Goal: Task Accomplishment & Management: Complete application form

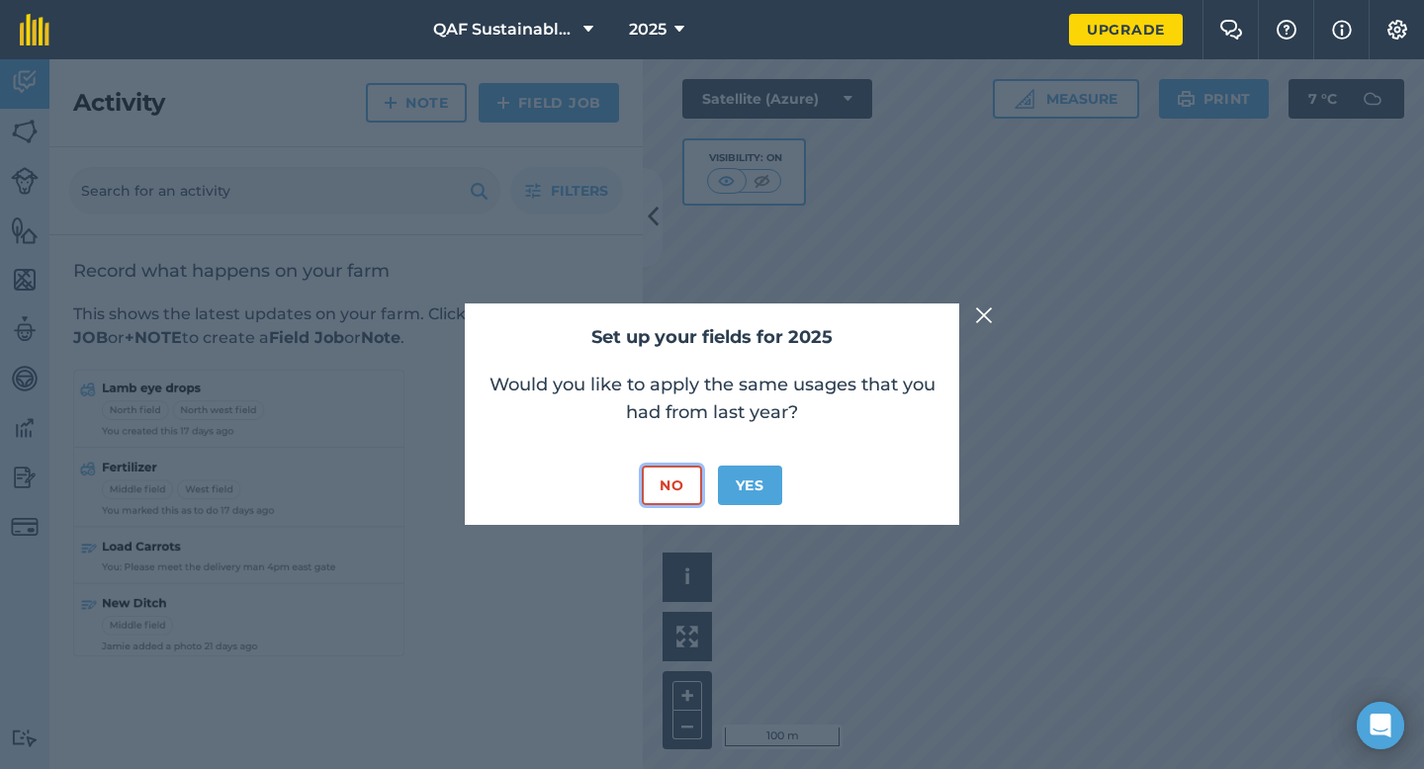
click at [669, 489] on button "No" at bounding box center [671, 486] width 59 height 40
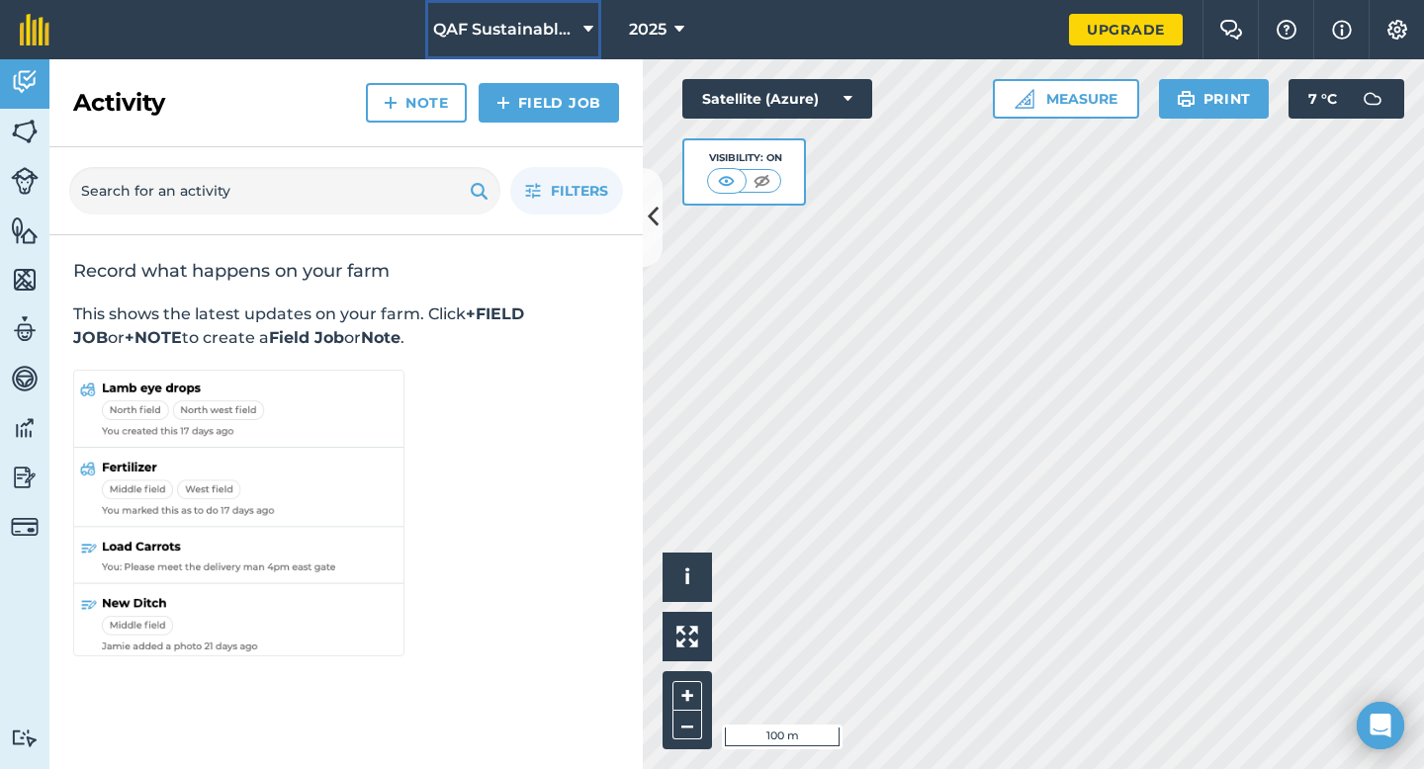
click at [596, 27] on button "QAF Sustainable Farming" at bounding box center [513, 29] width 176 height 59
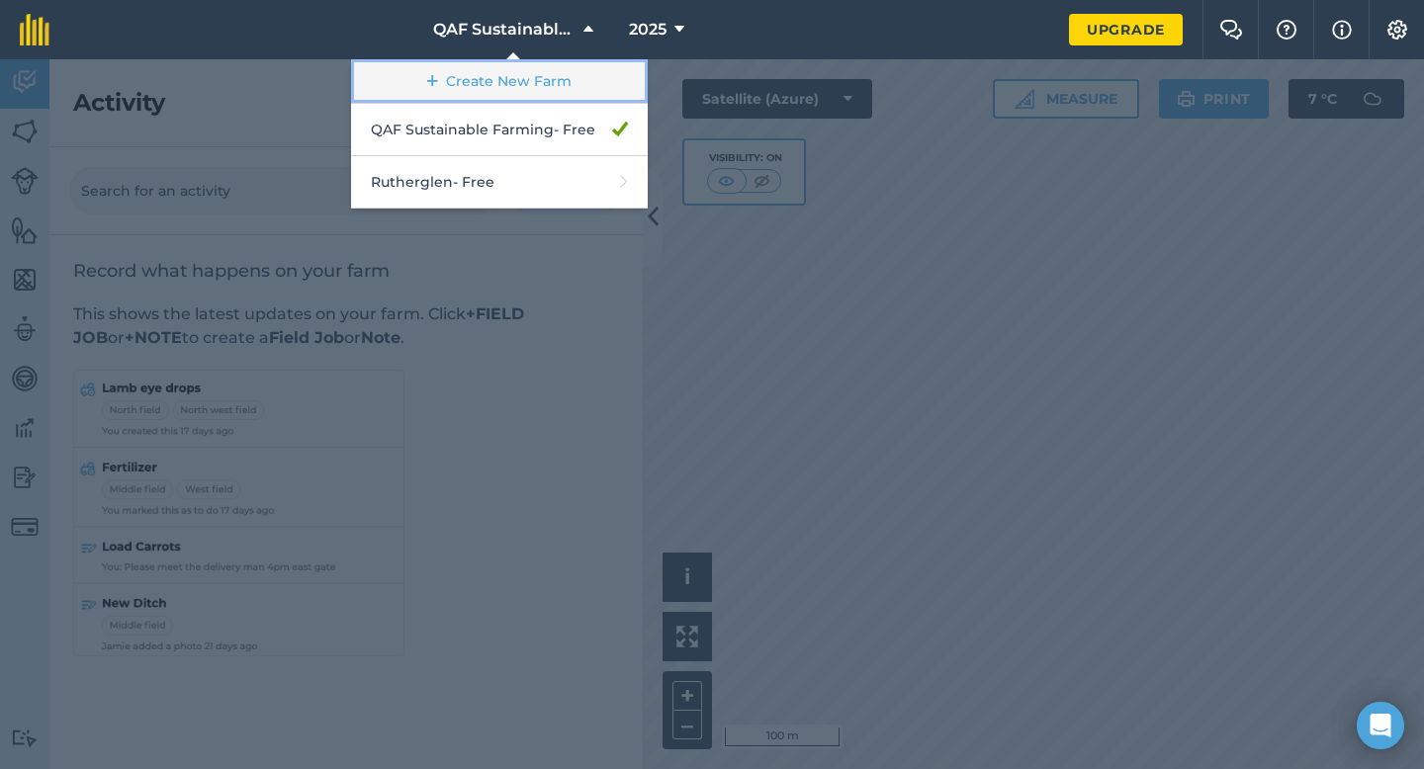
click at [558, 81] on link "Create New Farm" at bounding box center [499, 81] width 297 height 44
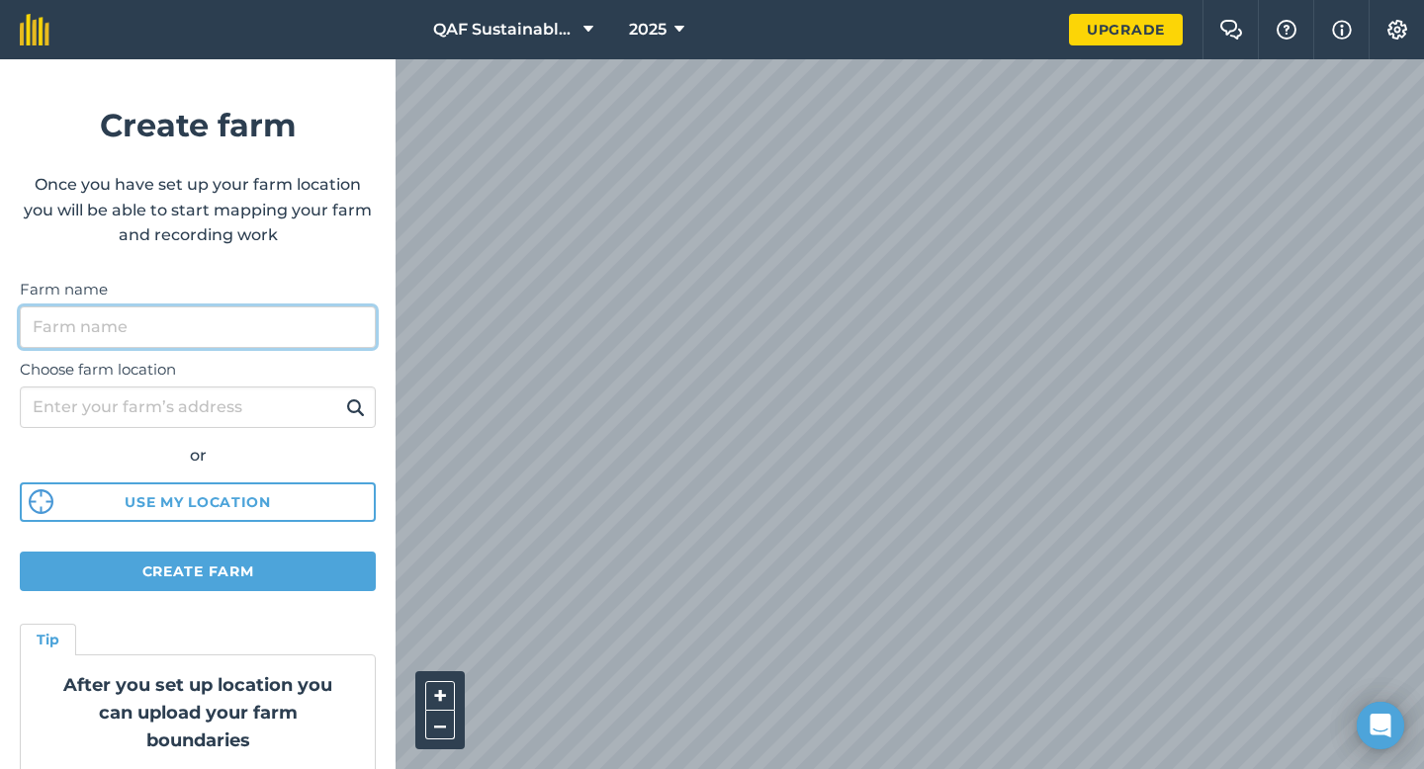
click at [282, 327] on input "Farm name" at bounding box center [198, 327] width 356 height 42
type input "Ettamogah"
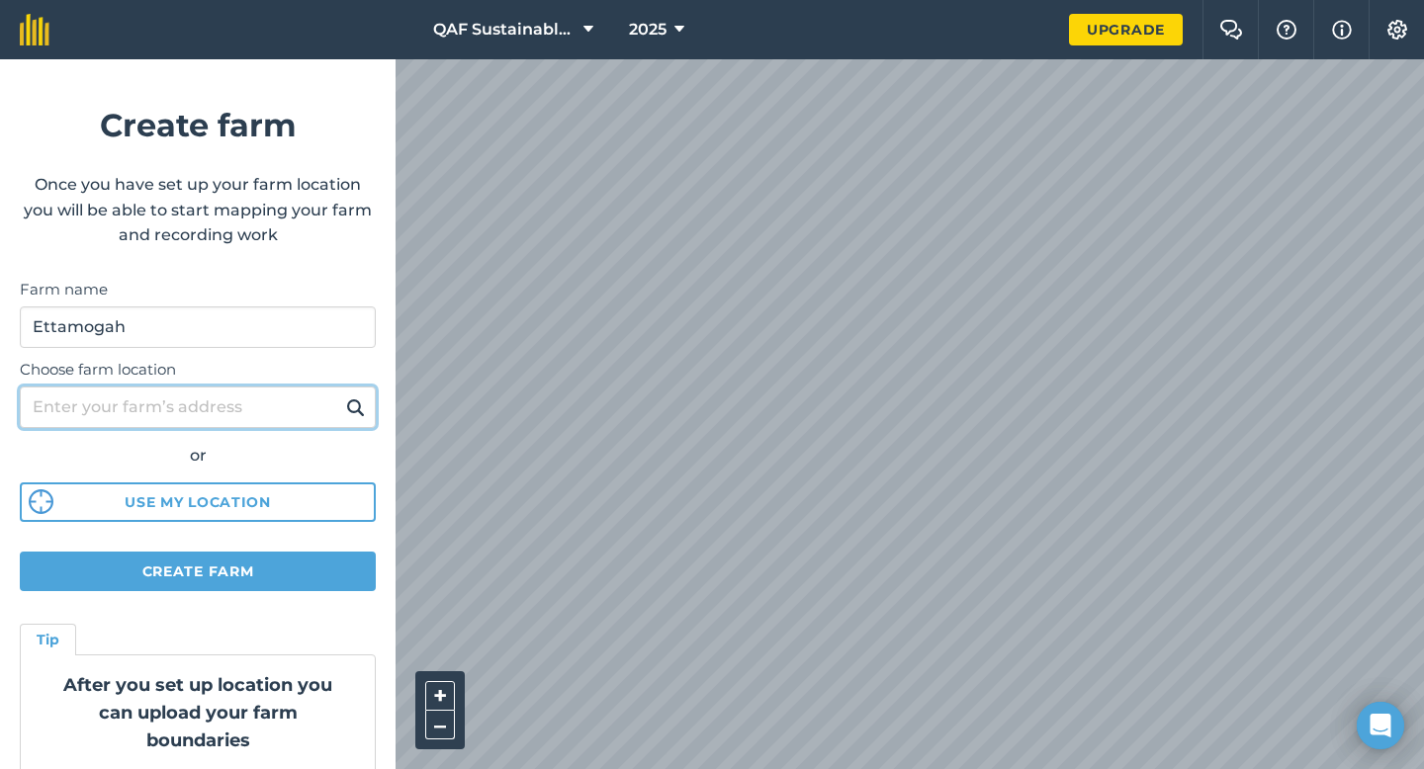
click at [222, 418] on input "Choose farm location" at bounding box center [198, 408] width 356 height 42
click at [197, 406] on input "[STREET_ADDRESS]" at bounding box center [198, 408] width 356 height 42
type input "[STREET_ADDRESS]"
click at [346, 412] on img at bounding box center [355, 407] width 19 height 24
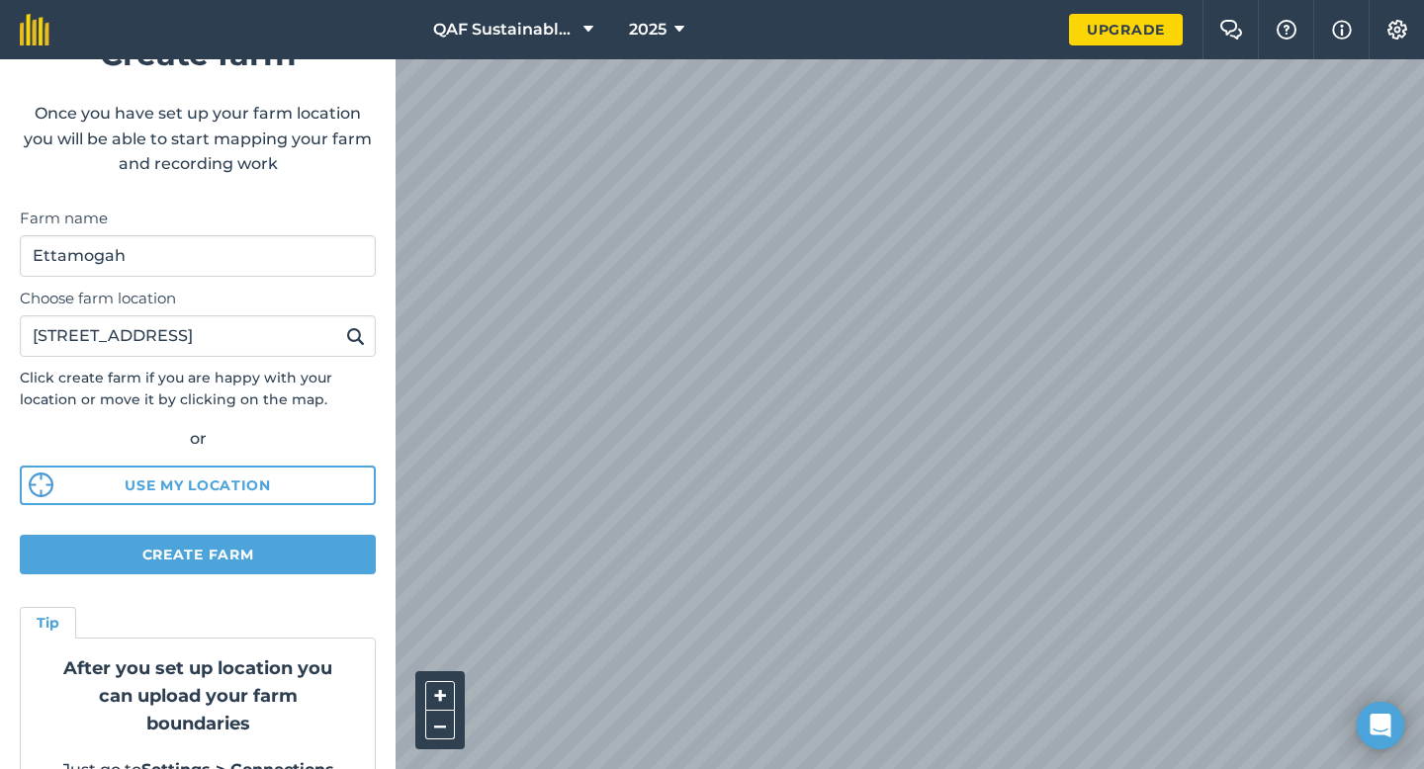
scroll to position [121, 0]
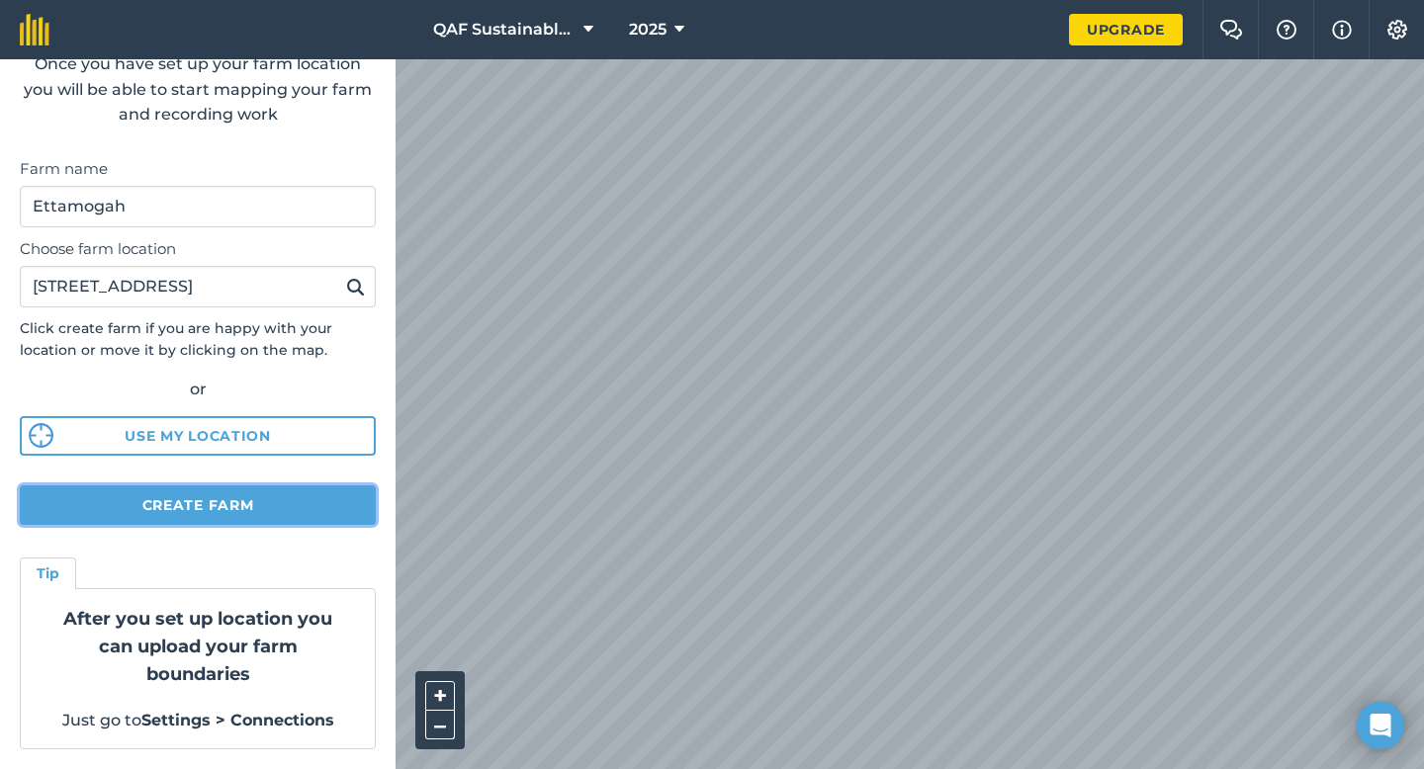
click at [202, 508] on button "Create farm" at bounding box center [198, 505] width 356 height 40
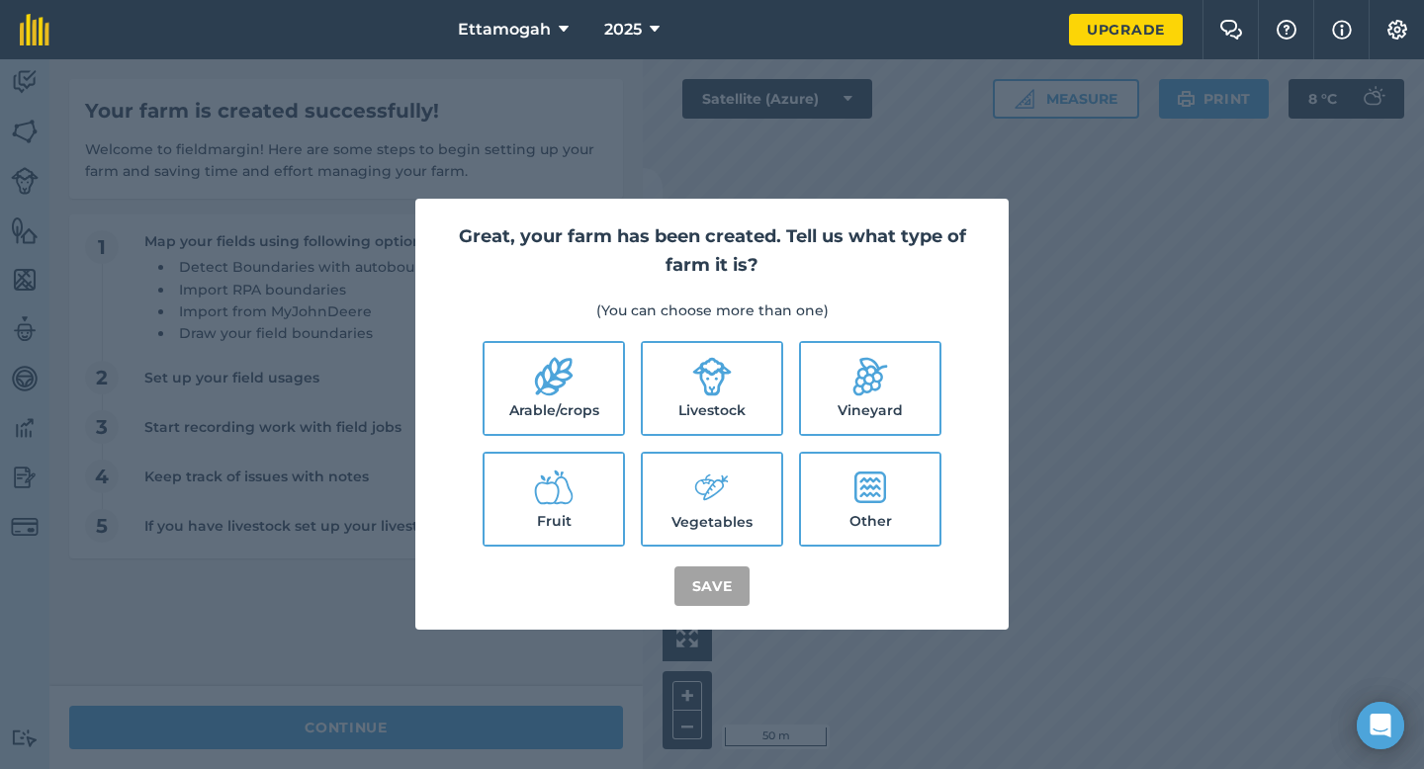
click at [720, 414] on label "Livestock" at bounding box center [712, 388] width 138 height 91
checkbox input "true"
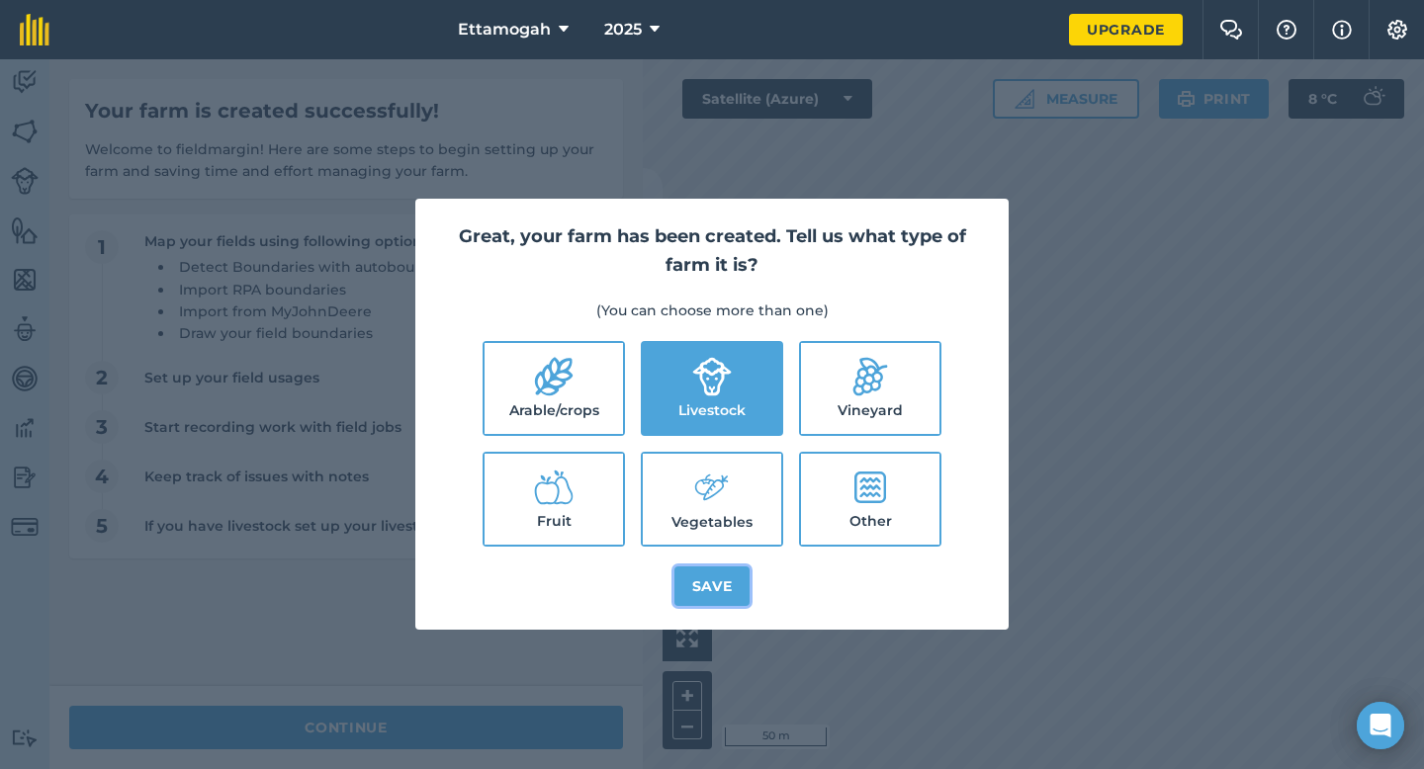
click at [717, 582] on button "Save" at bounding box center [712, 587] width 76 height 40
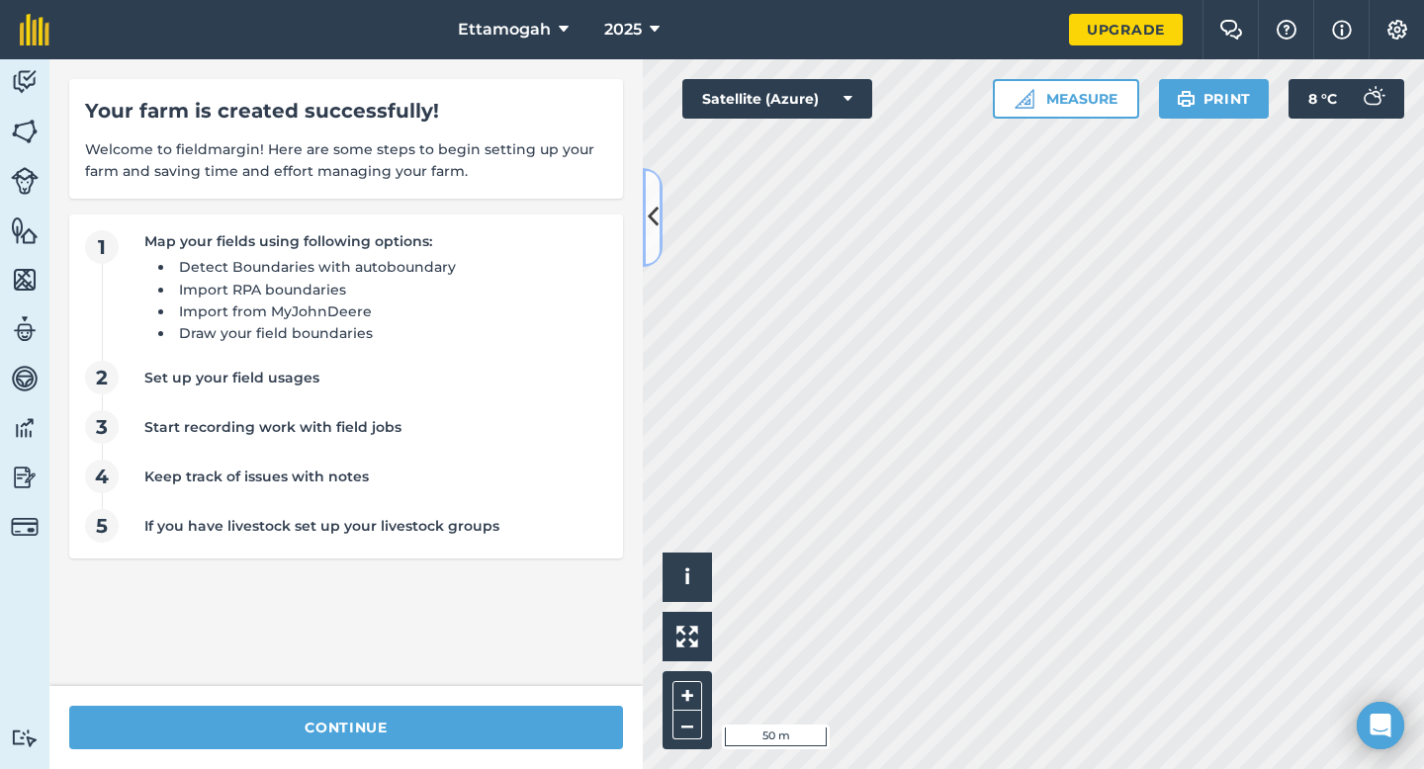
click at [650, 237] on button at bounding box center [653, 217] width 20 height 99
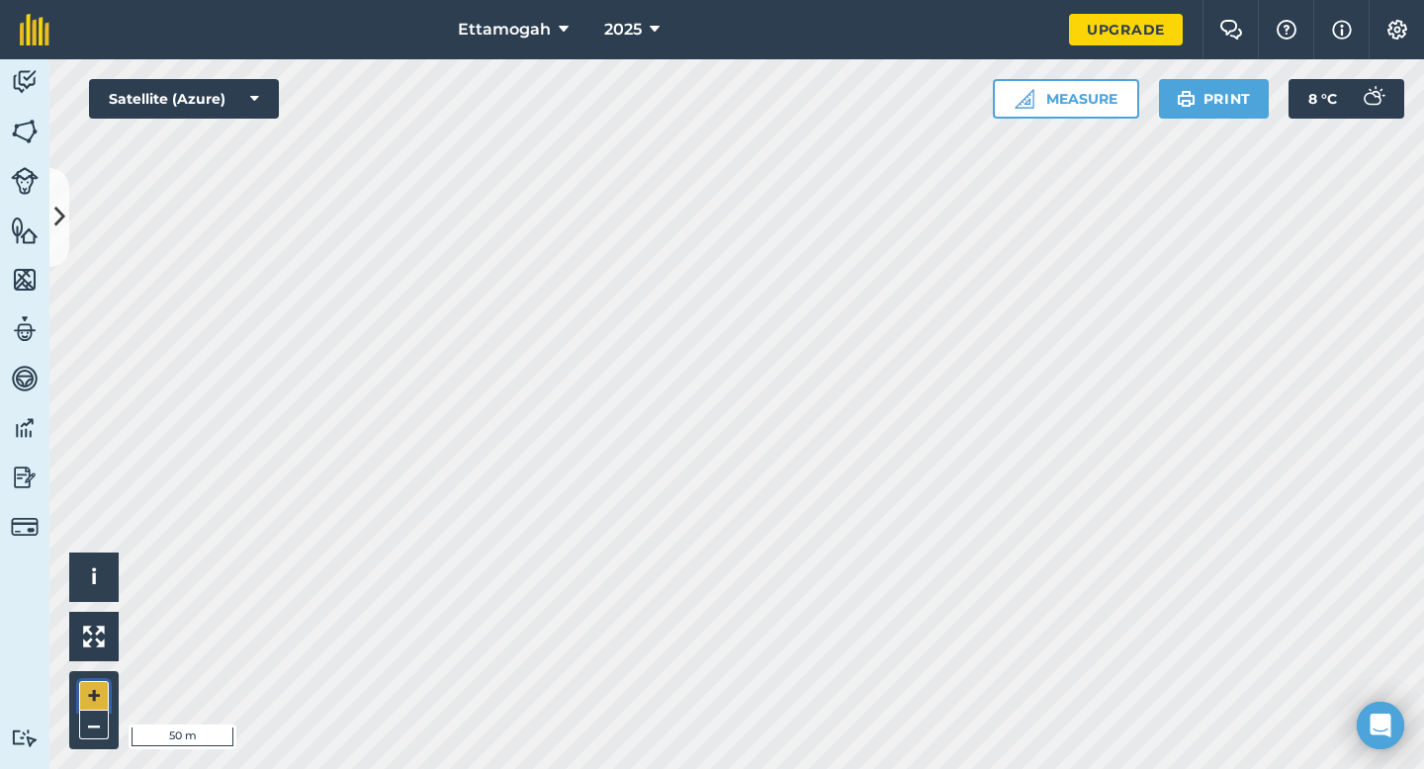
click at [101, 646] on button "+" at bounding box center [94, 696] width 30 height 30
click at [104, 646] on button "–" at bounding box center [94, 725] width 30 height 29
click at [1050, 104] on button "Measure" at bounding box center [1066, 99] width 146 height 40
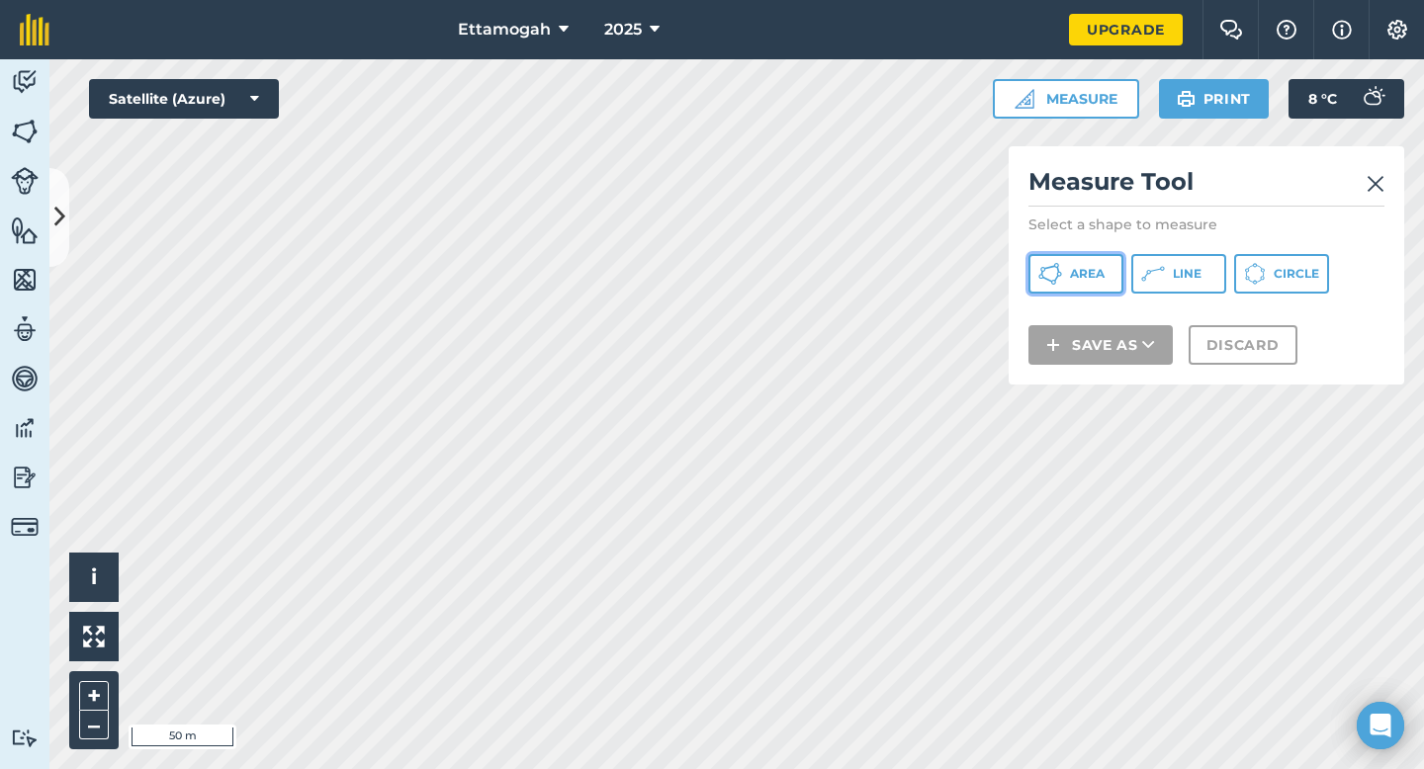
click at [1068, 283] on button "Area" at bounding box center [1075, 274] width 95 height 40
click at [1373, 178] on img at bounding box center [1375, 184] width 18 height 24
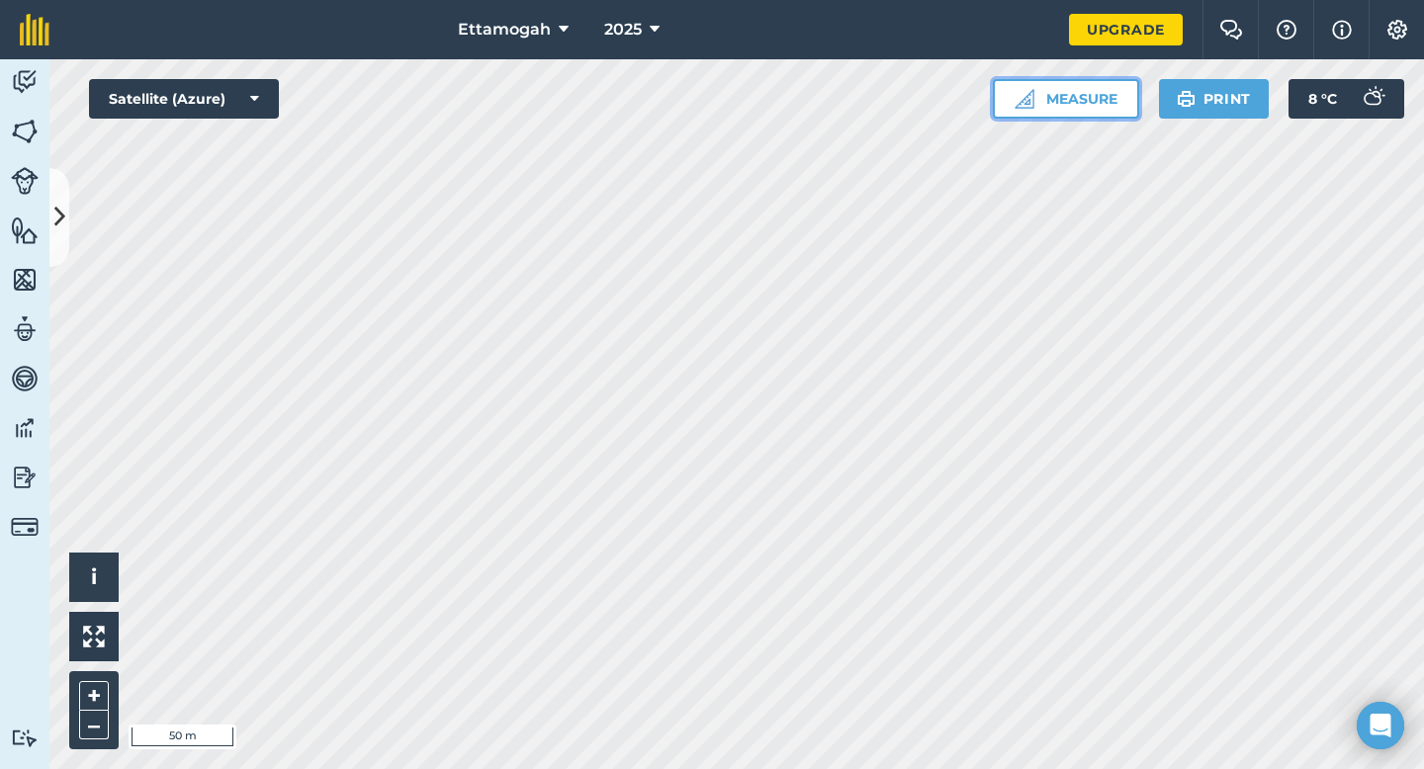
click at [1044, 103] on button "Measure" at bounding box center [1066, 99] width 146 height 40
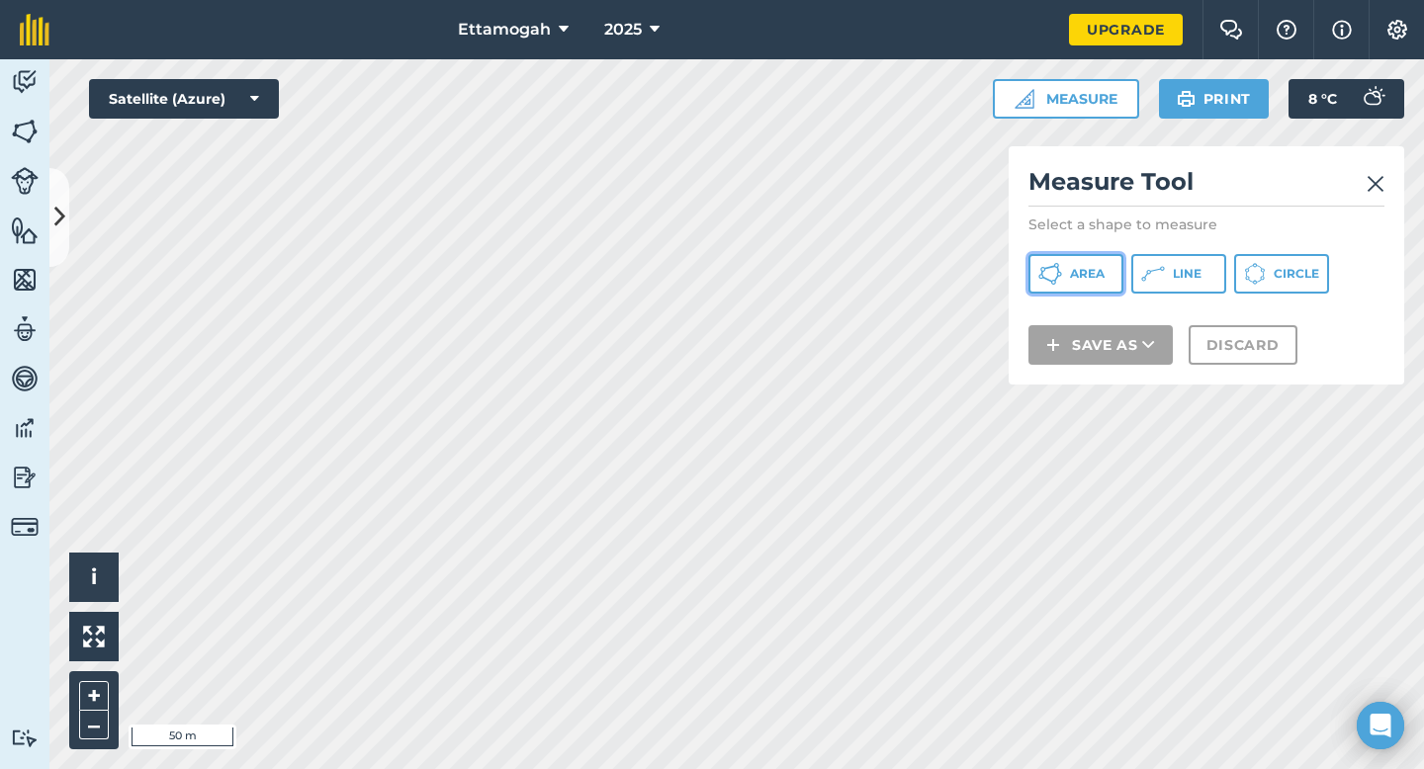
click at [1089, 276] on span "Area" at bounding box center [1087, 274] width 35 height 16
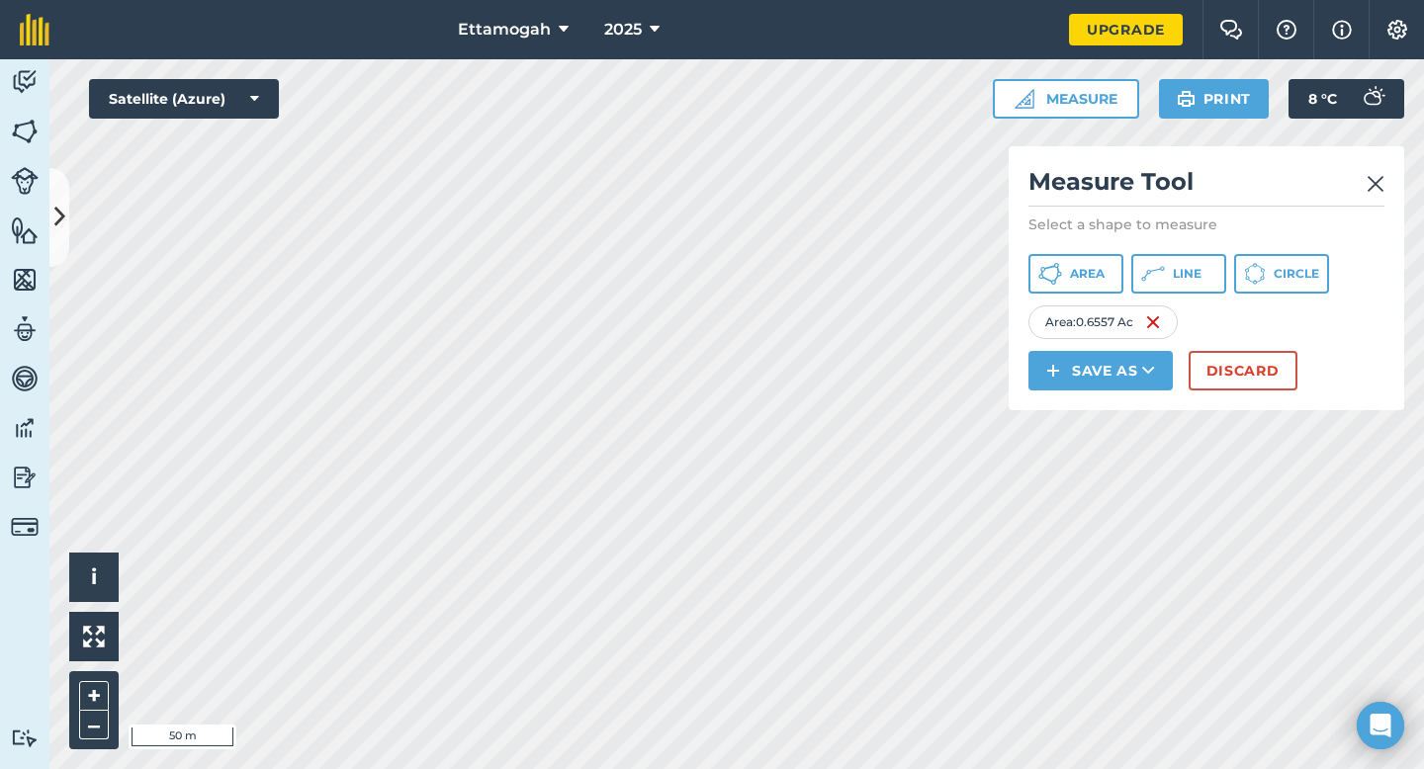
click at [1375, 192] on img at bounding box center [1375, 184] width 18 height 24
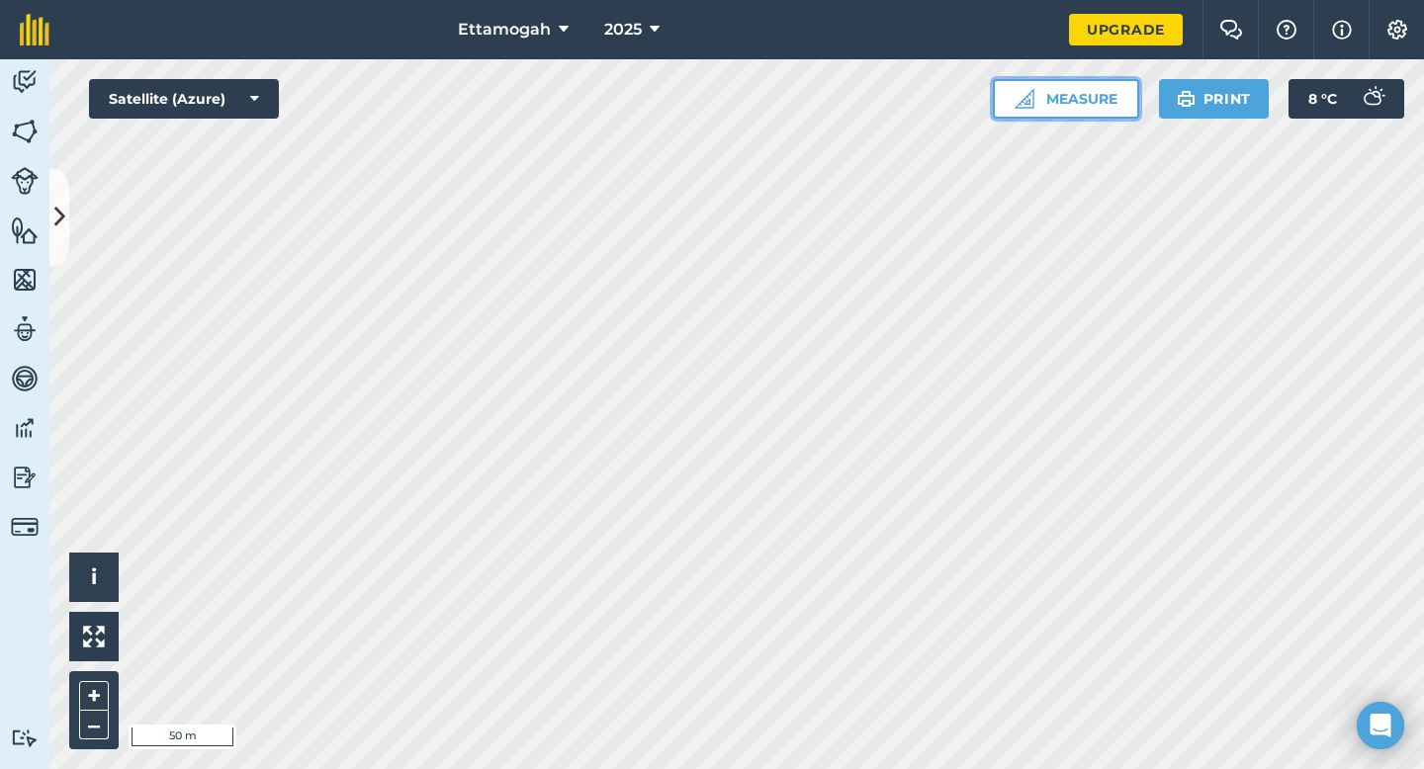
click at [1068, 106] on button "Measure" at bounding box center [1066, 99] width 146 height 40
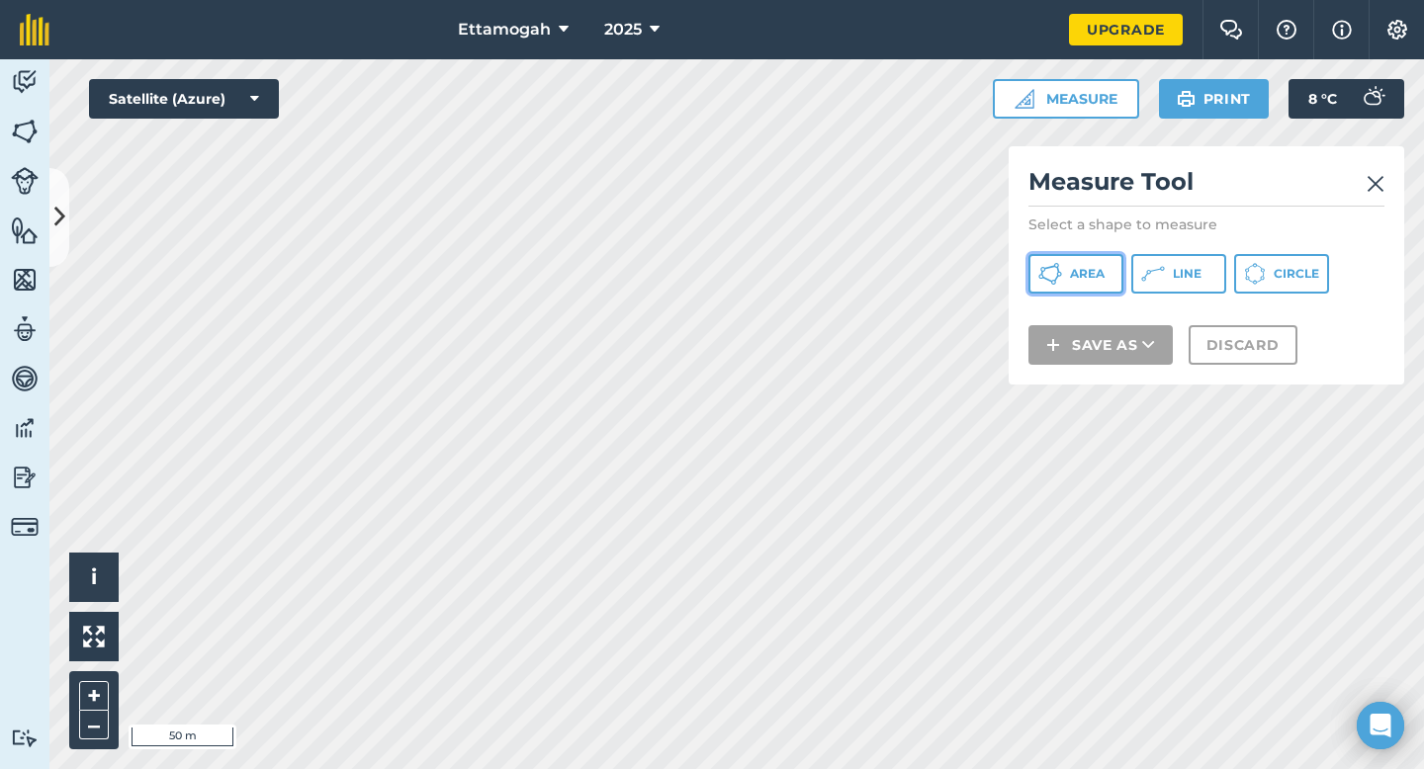
click at [1092, 275] on span "Area" at bounding box center [1087, 274] width 35 height 16
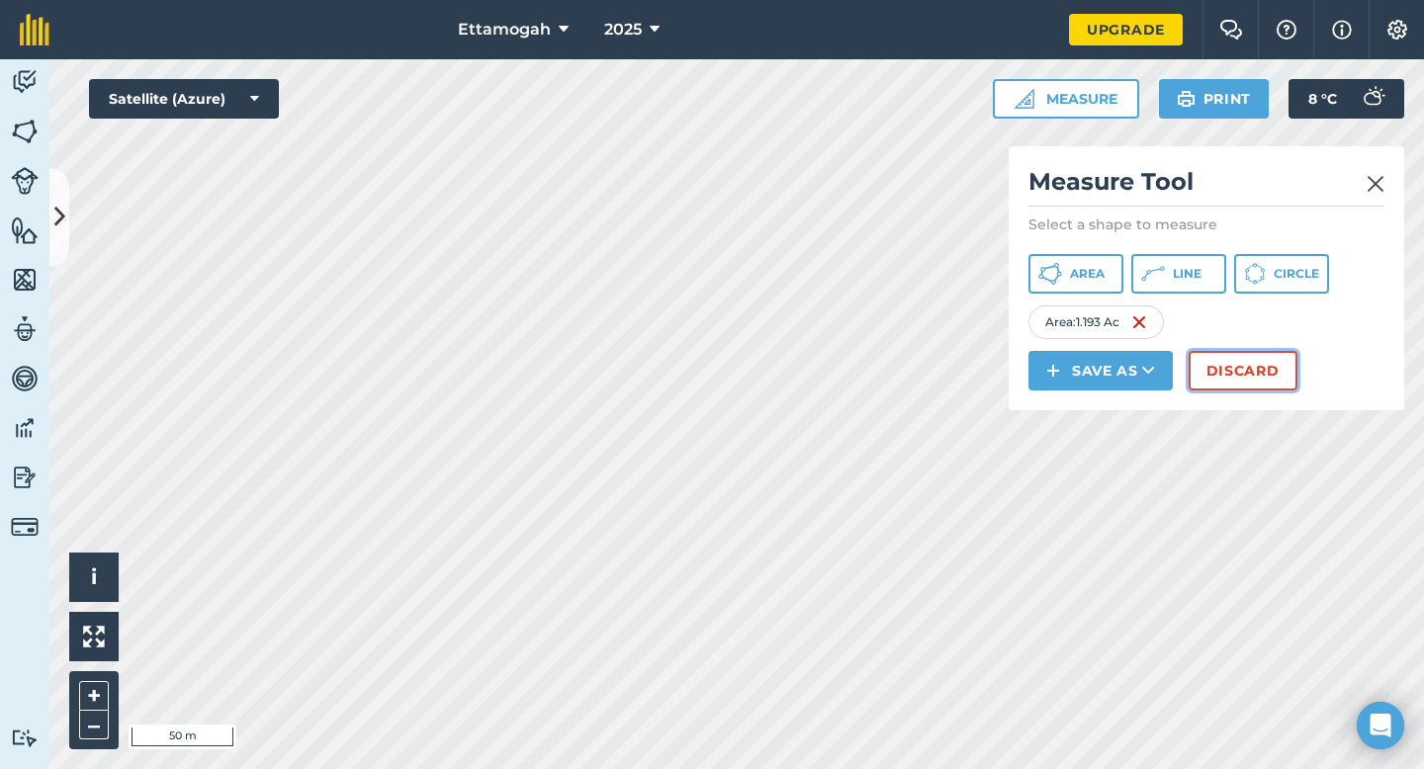
click at [1206, 376] on button "Discard" at bounding box center [1242, 371] width 109 height 40
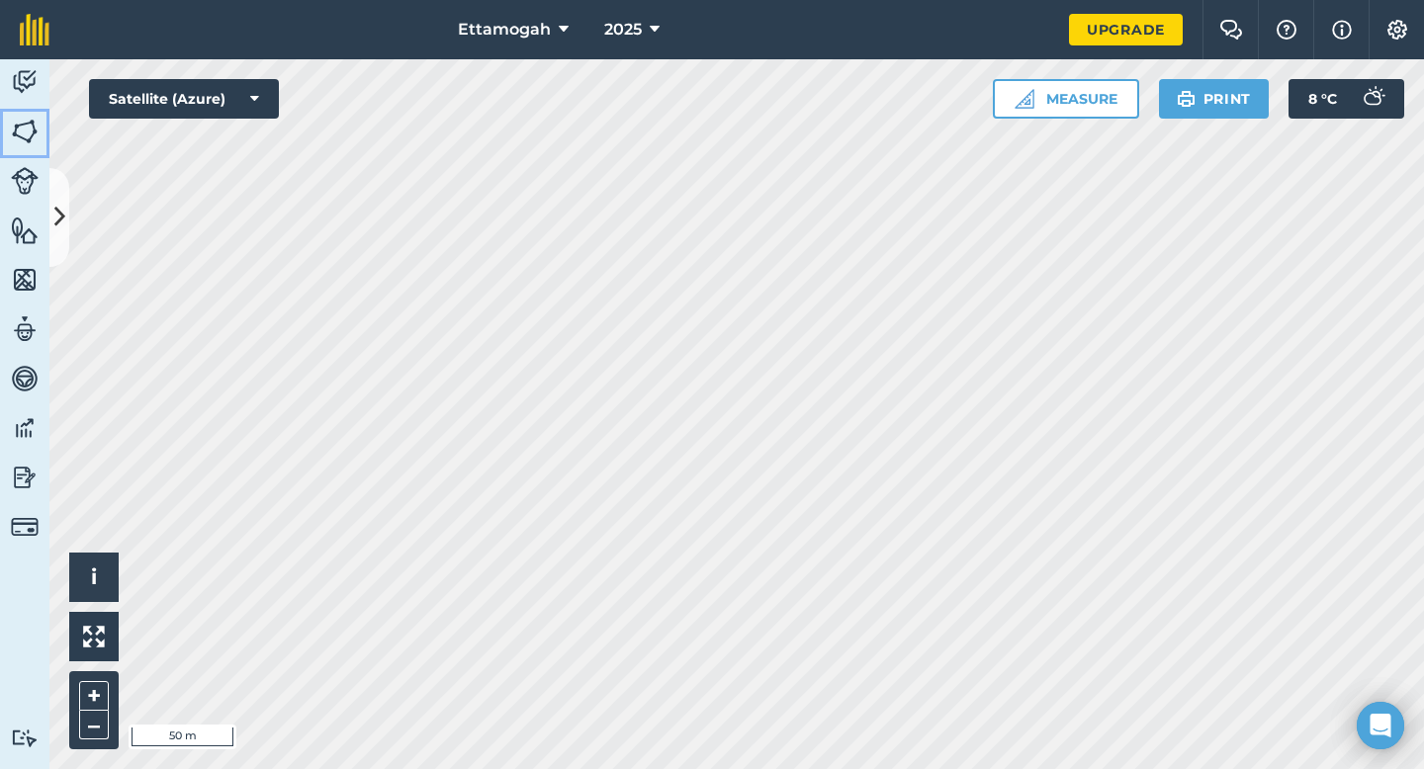
click at [29, 137] on img at bounding box center [25, 132] width 28 height 30
click at [24, 184] on img at bounding box center [25, 181] width 28 height 28
click at [651, 34] on icon at bounding box center [655, 30] width 10 height 24
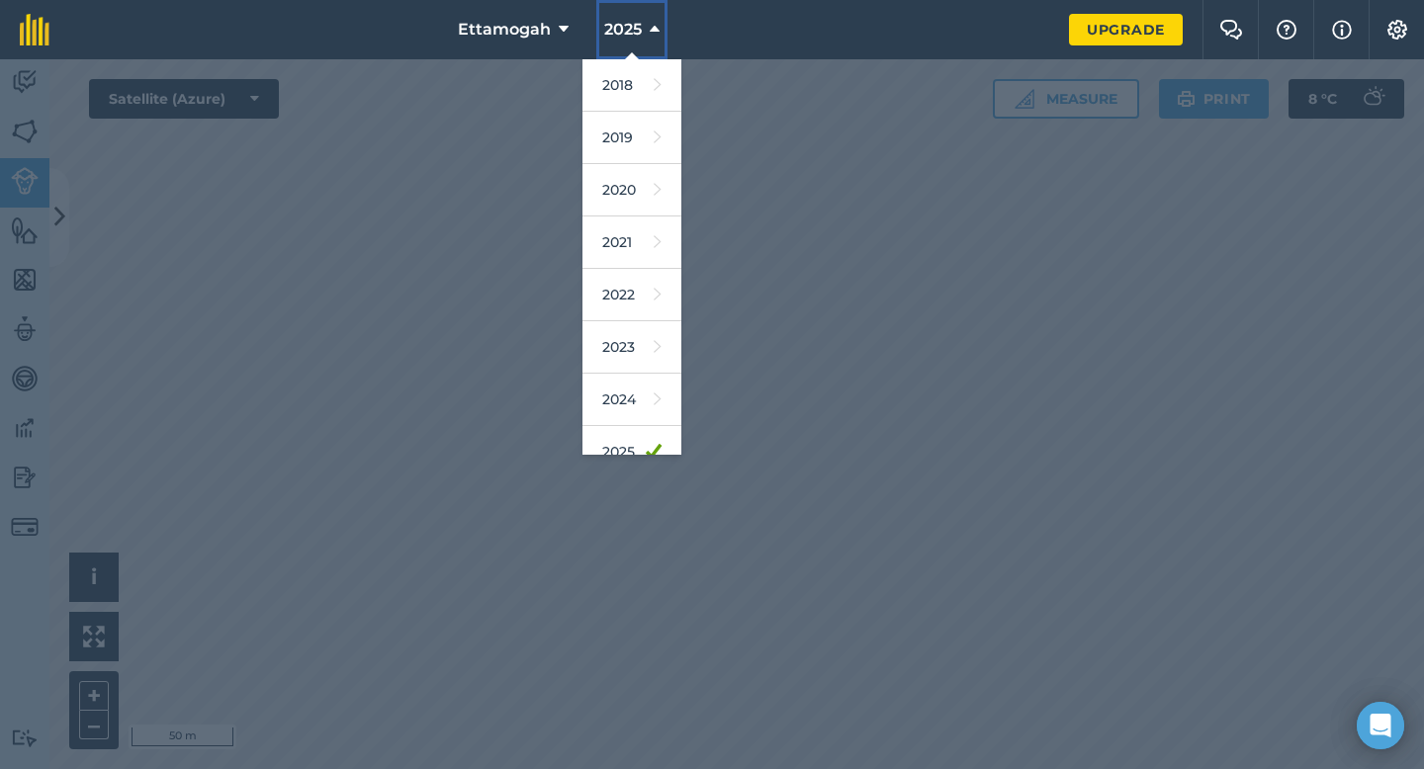
click at [615, 38] on span "2025" at bounding box center [623, 30] width 38 height 24
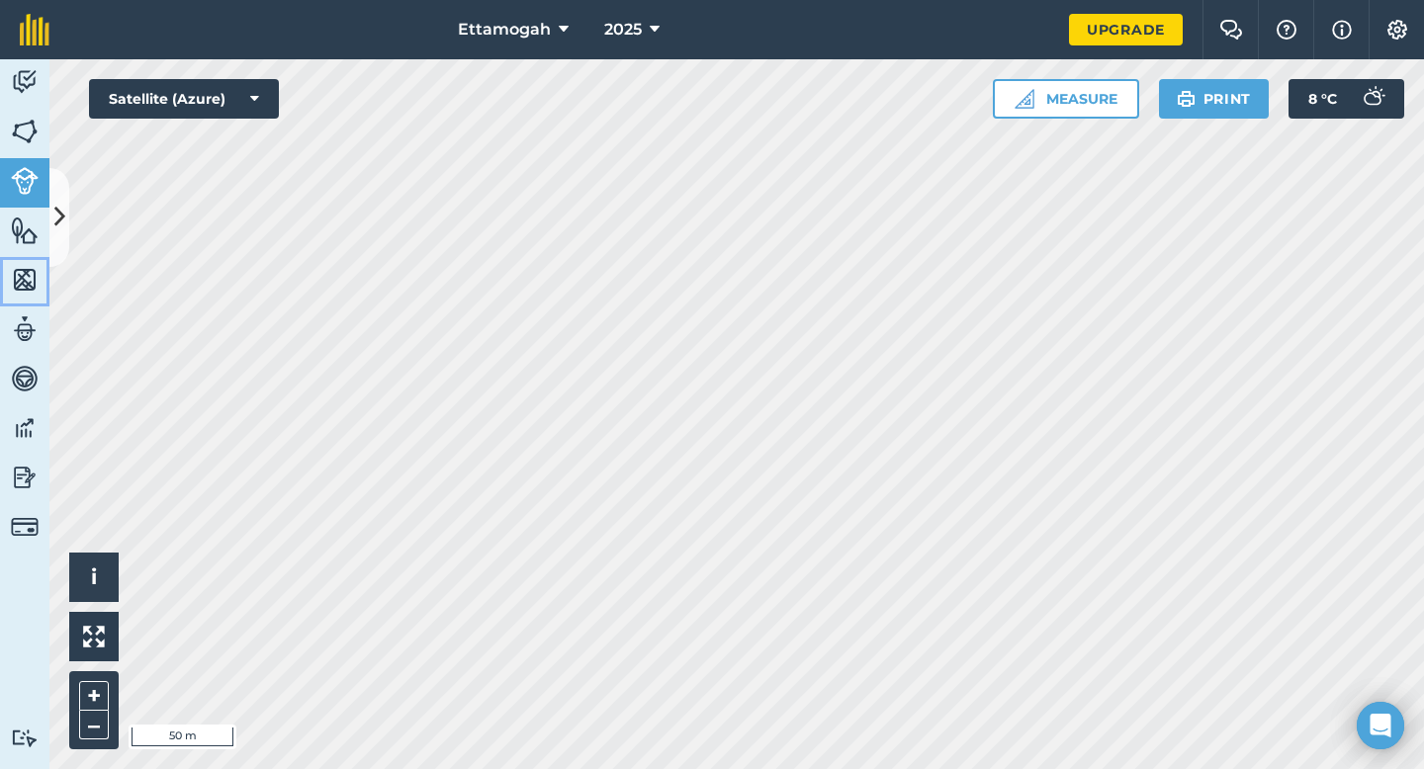
click at [22, 285] on img at bounding box center [25, 280] width 28 height 30
click at [249, 98] on button "Satellite (Azure)" at bounding box center [184, 99] width 190 height 40
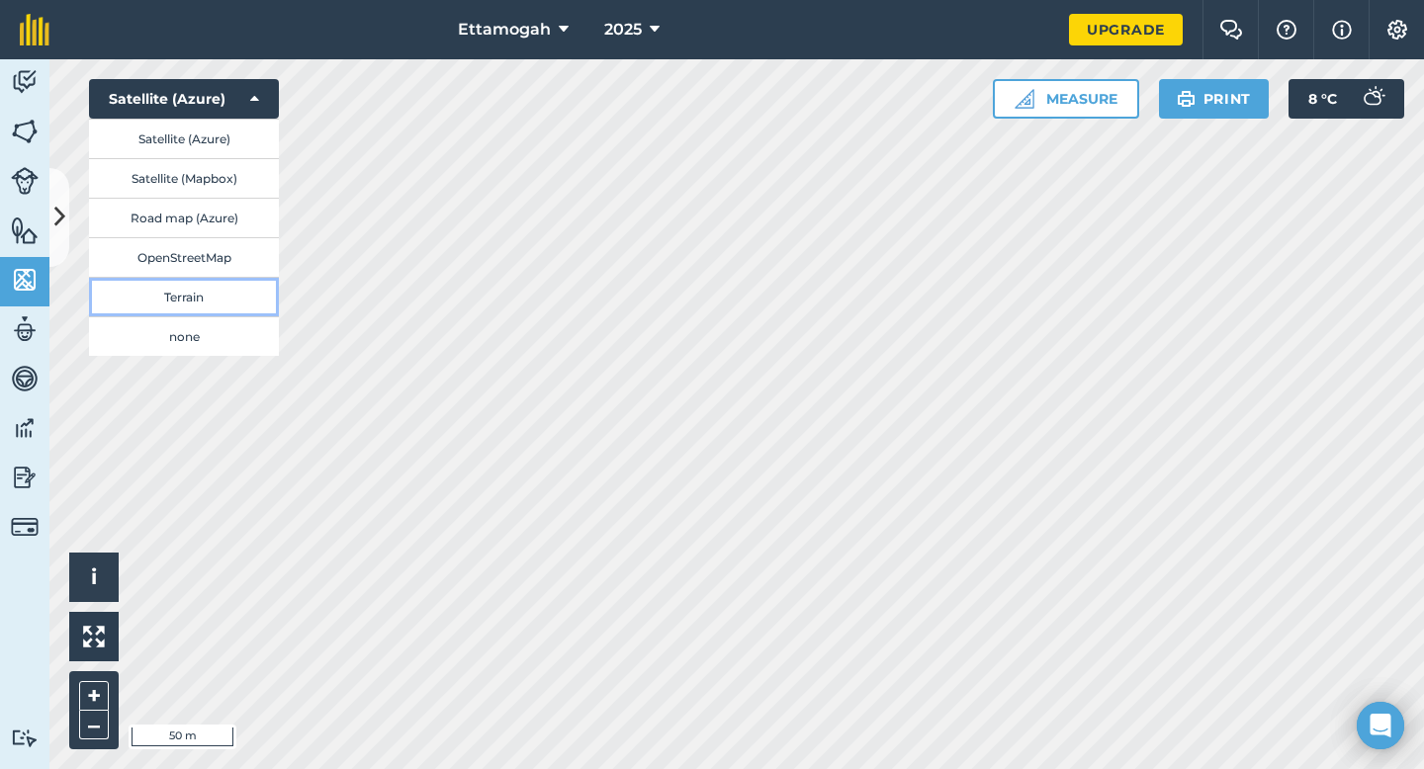
click at [205, 300] on button "Terrain" at bounding box center [184, 297] width 190 height 40
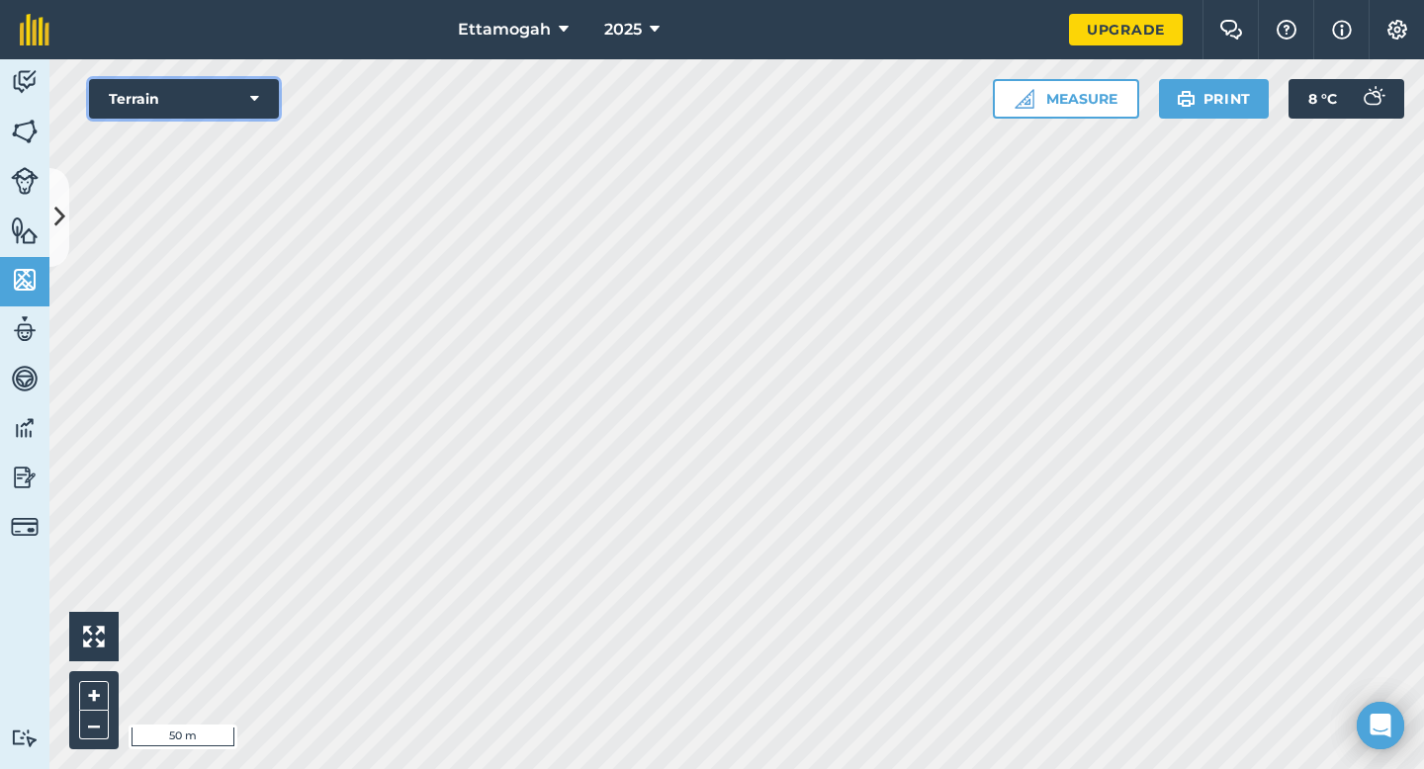
click at [258, 96] on icon at bounding box center [254, 99] width 9 height 20
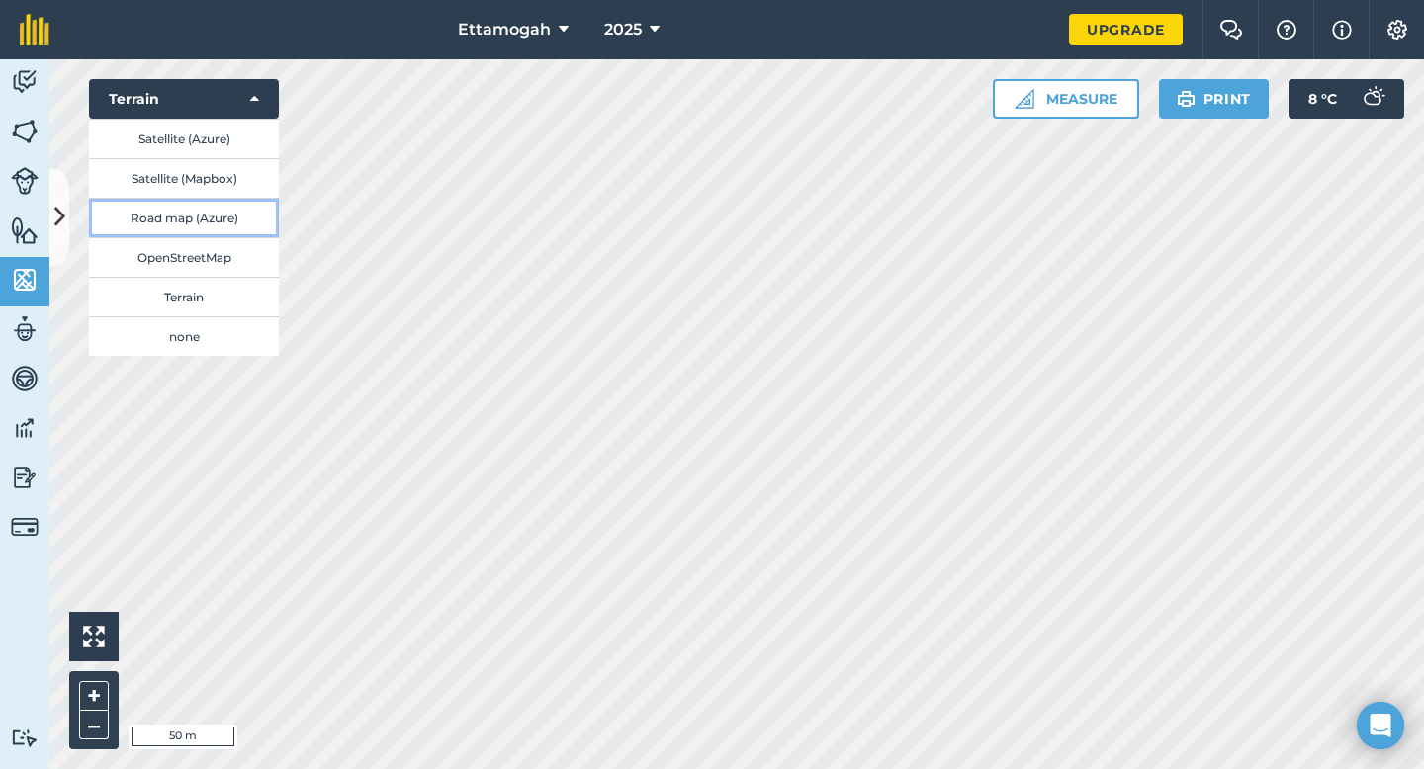
click at [214, 222] on button "Road map (Azure)" at bounding box center [184, 218] width 190 height 40
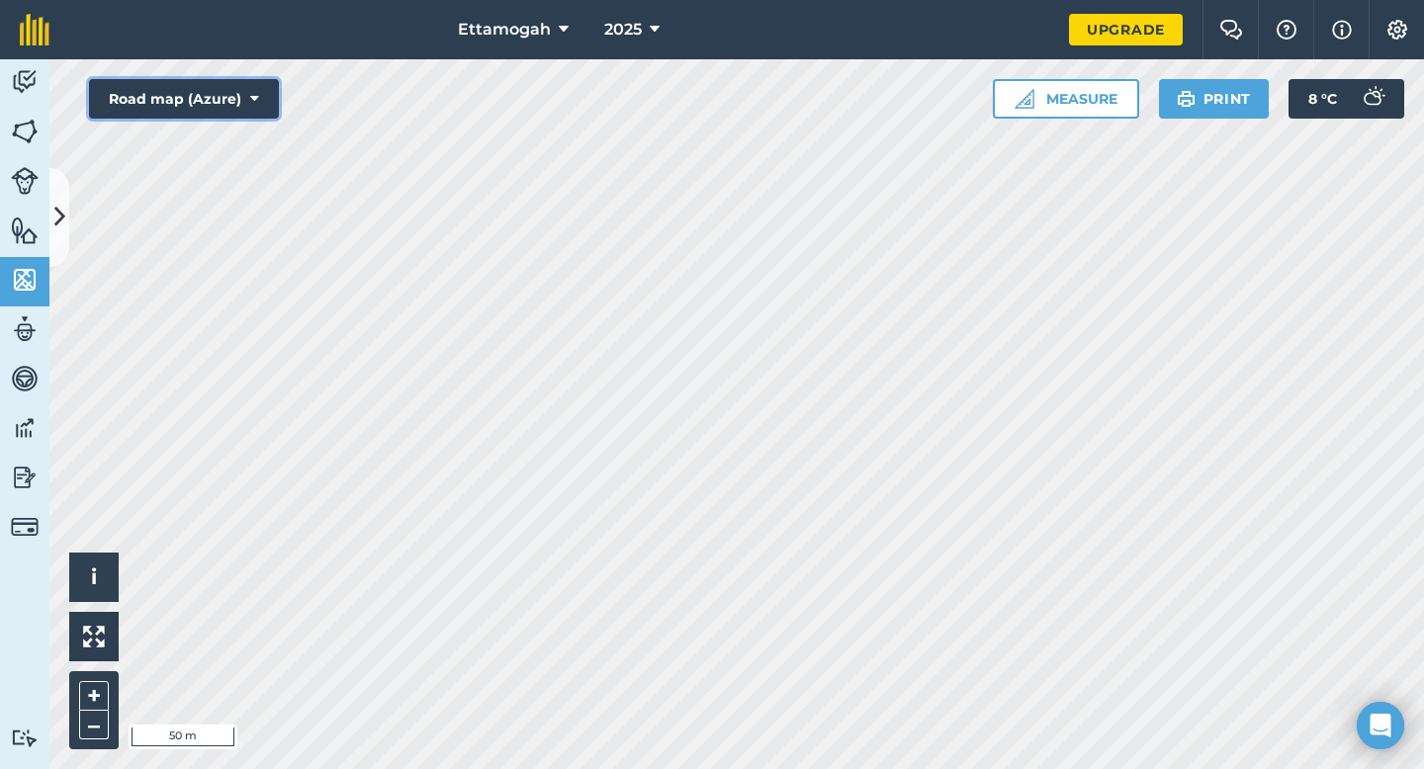
click at [259, 109] on button "Road map (Azure)" at bounding box center [184, 99] width 190 height 40
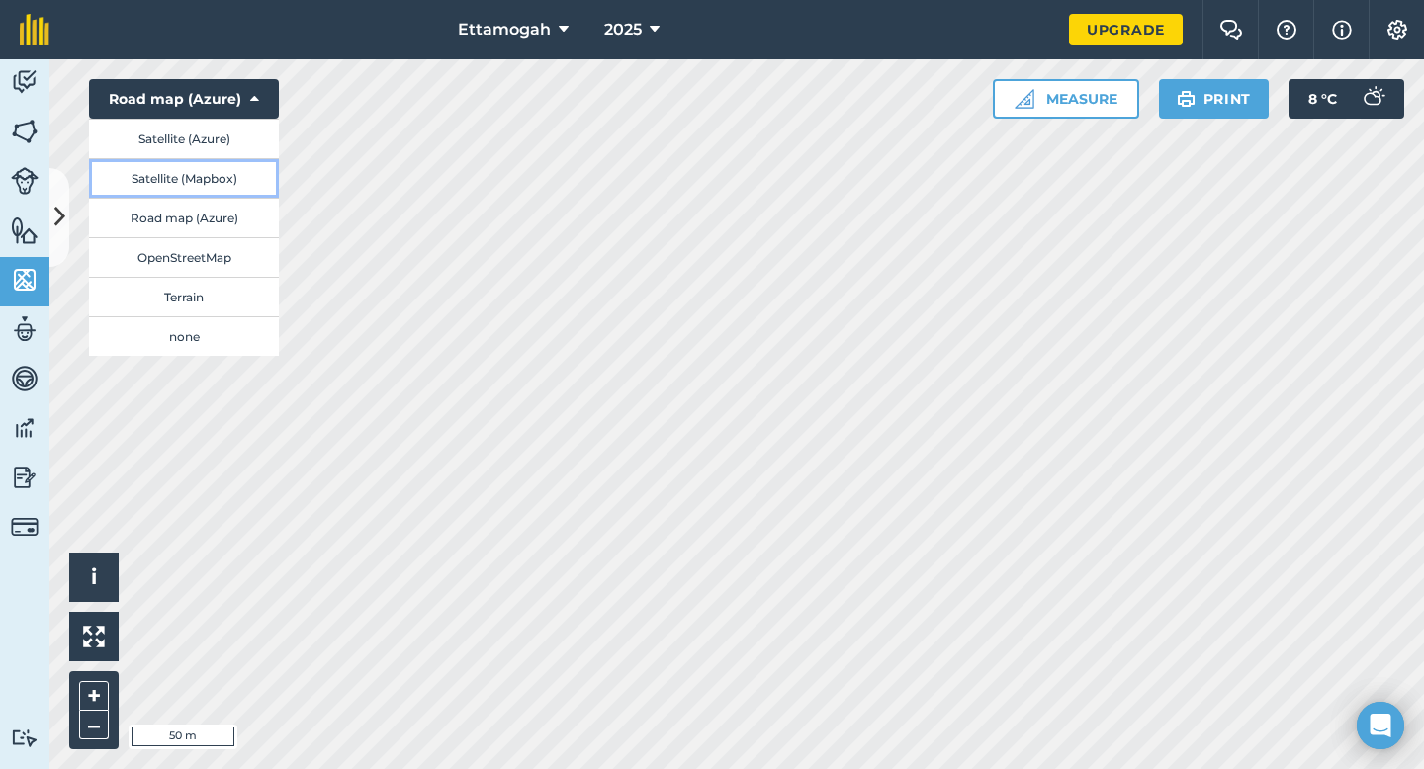
click at [230, 187] on button "Satellite (Mapbox)" at bounding box center [184, 178] width 190 height 40
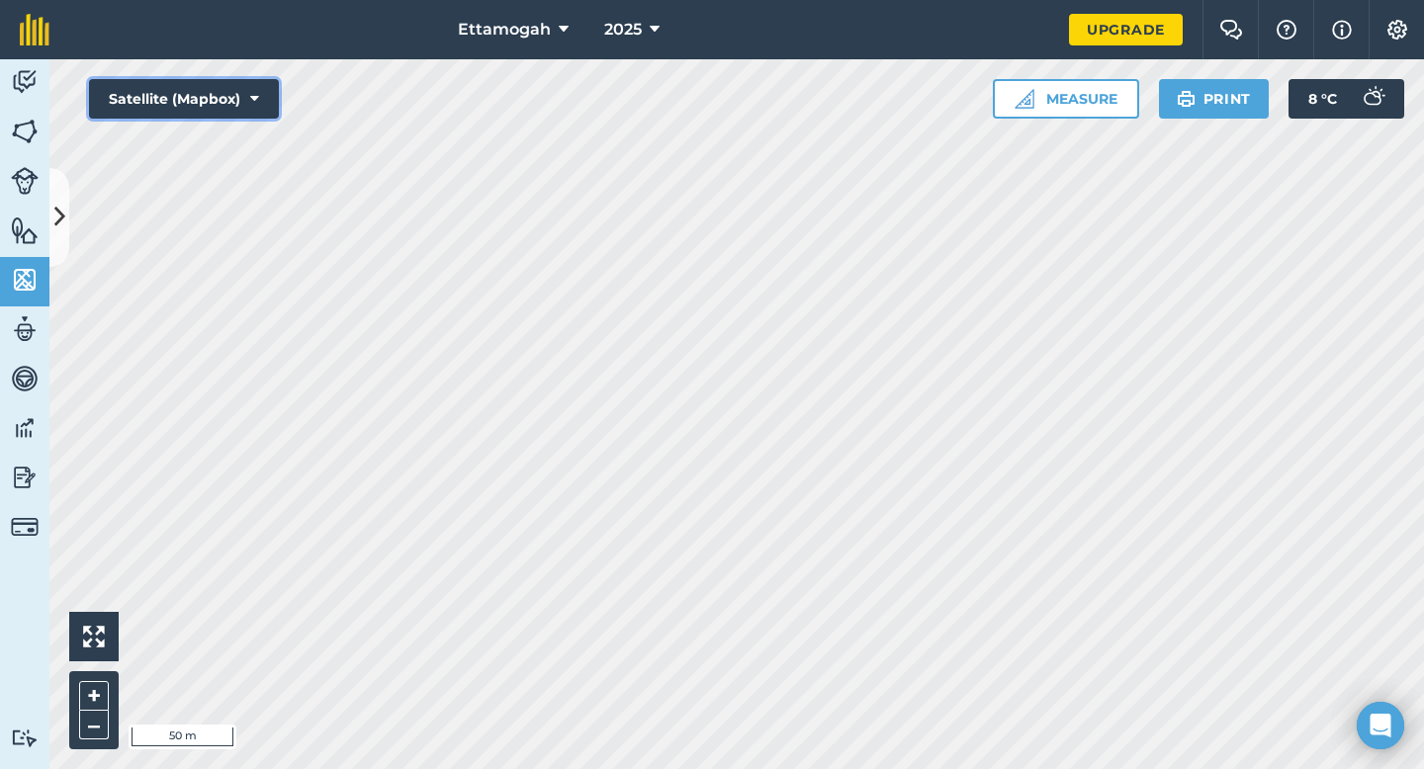
click at [251, 102] on icon at bounding box center [254, 99] width 9 height 20
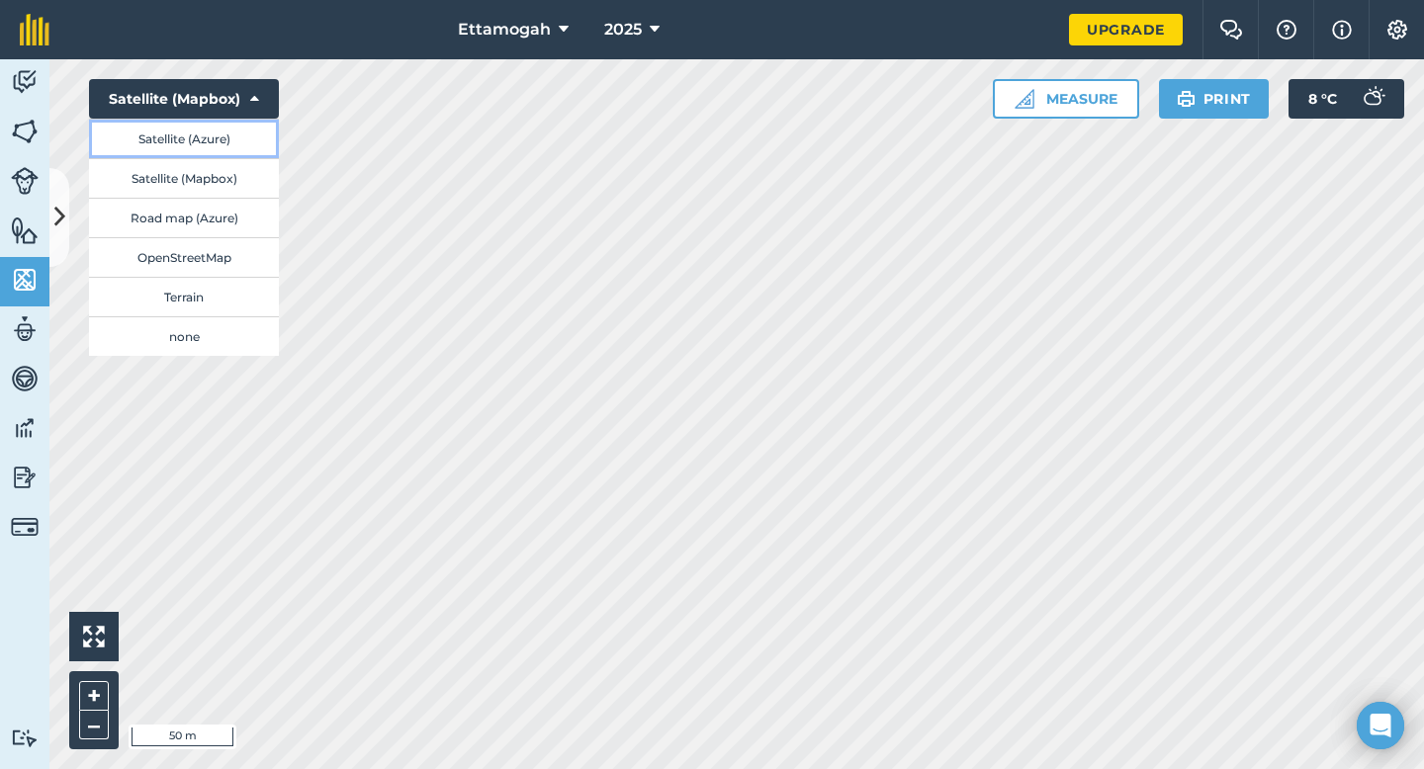
click at [204, 134] on button "Satellite (Azure)" at bounding box center [184, 139] width 190 height 40
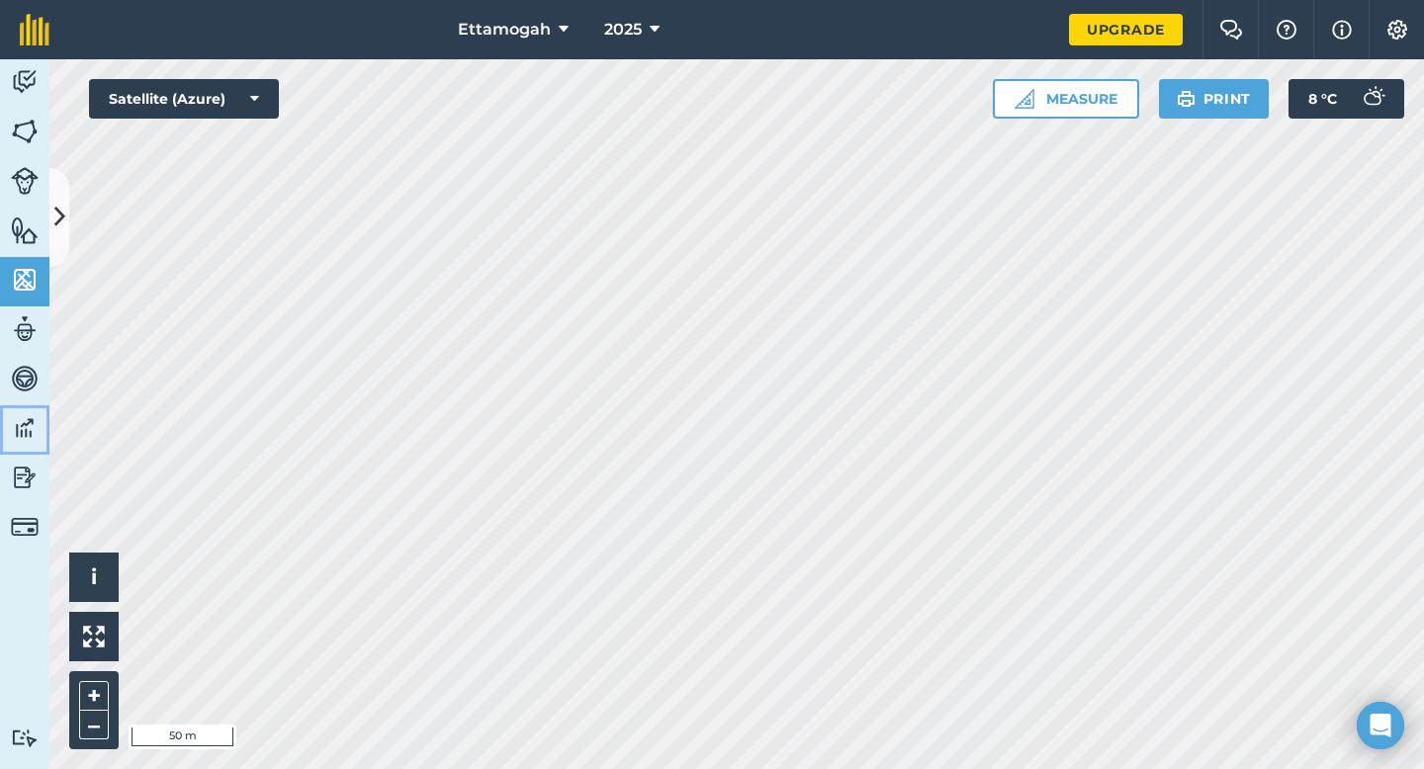
click at [24, 417] on img at bounding box center [25, 428] width 28 height 30
click at [20, 480] on img at bounding box center [25, 478] width 28 height 30
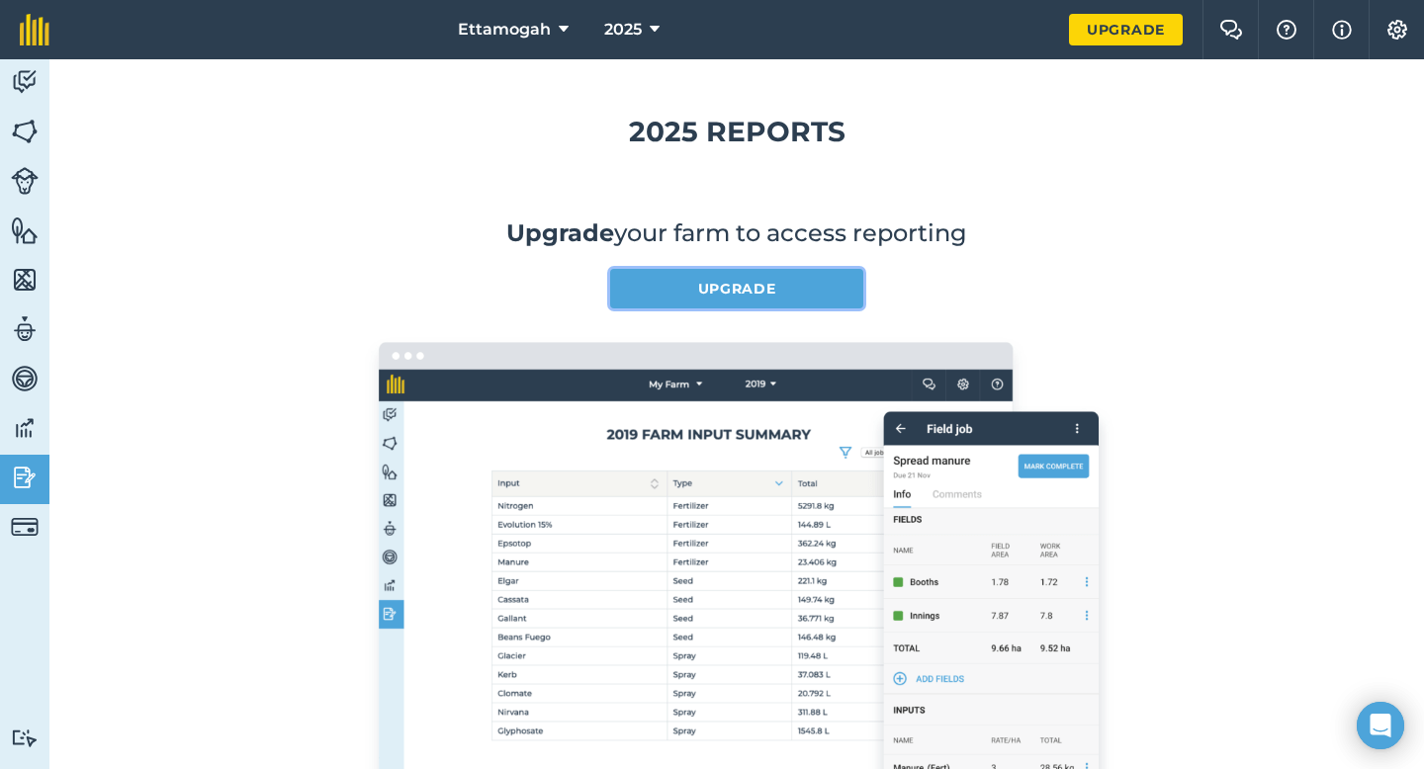
click at [747, 290] on link "Upgrade" at bounding box center [736, 289] width 253 height 40
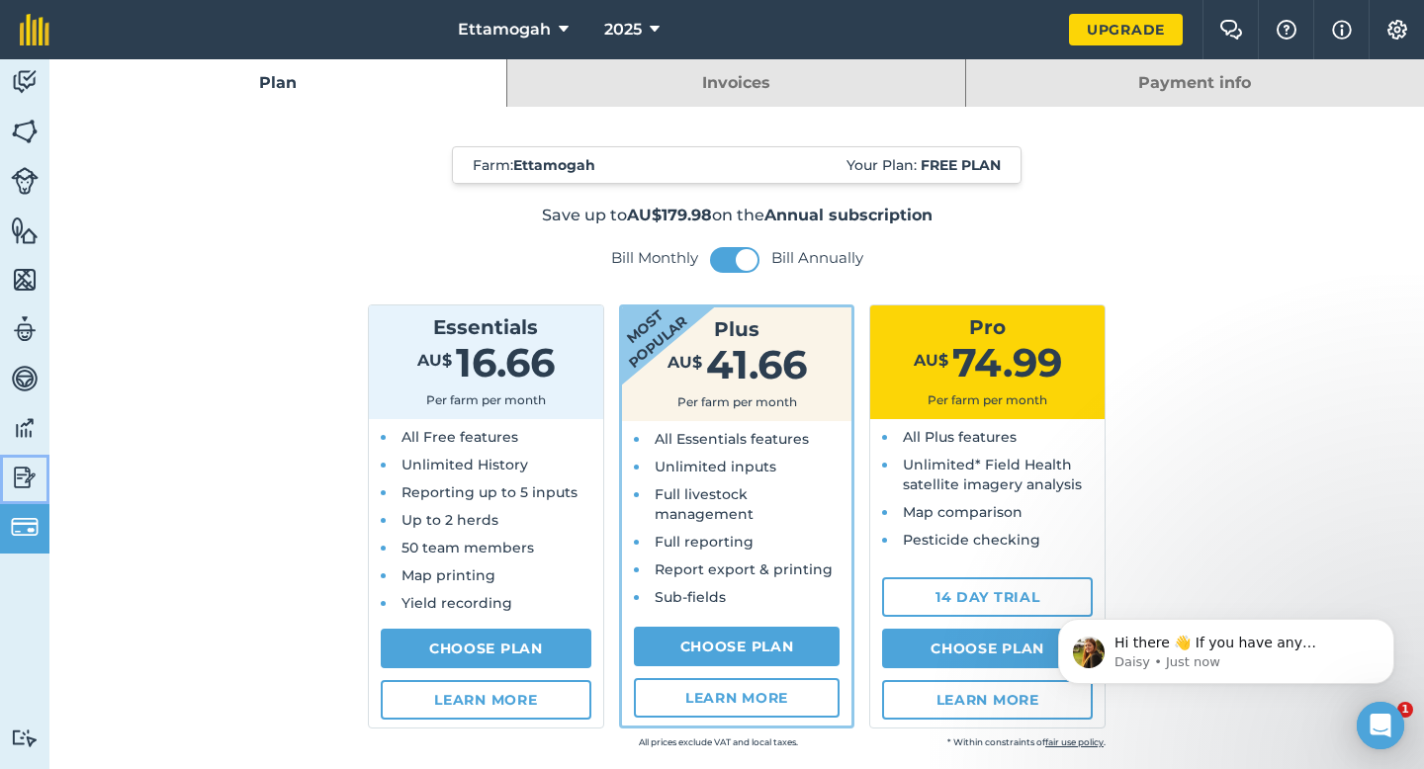
click at [25, 488] on img at bounding box center [25, 478] width 28 height 30
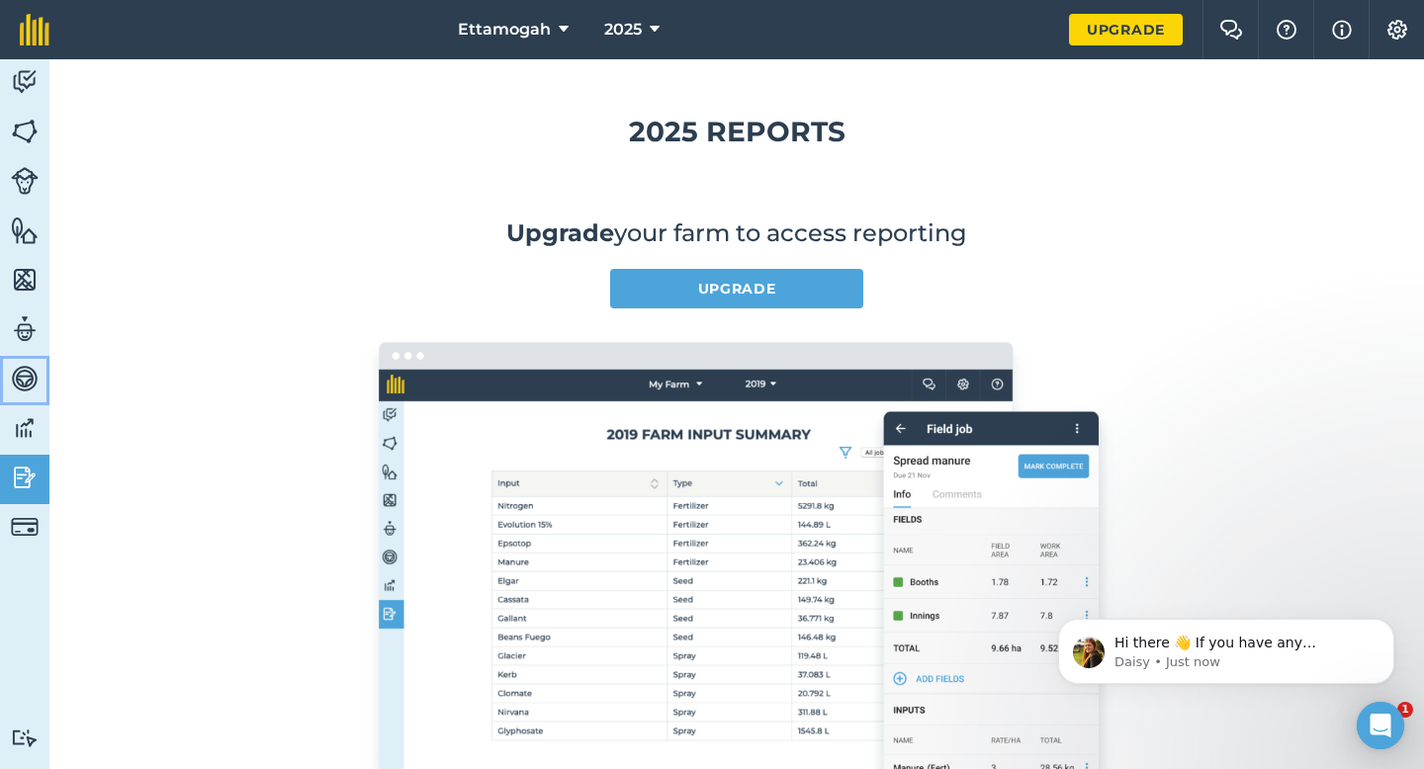
click at [18, 400] on link "Vehicles" at bounding box center [24, 380] width 49 height 49
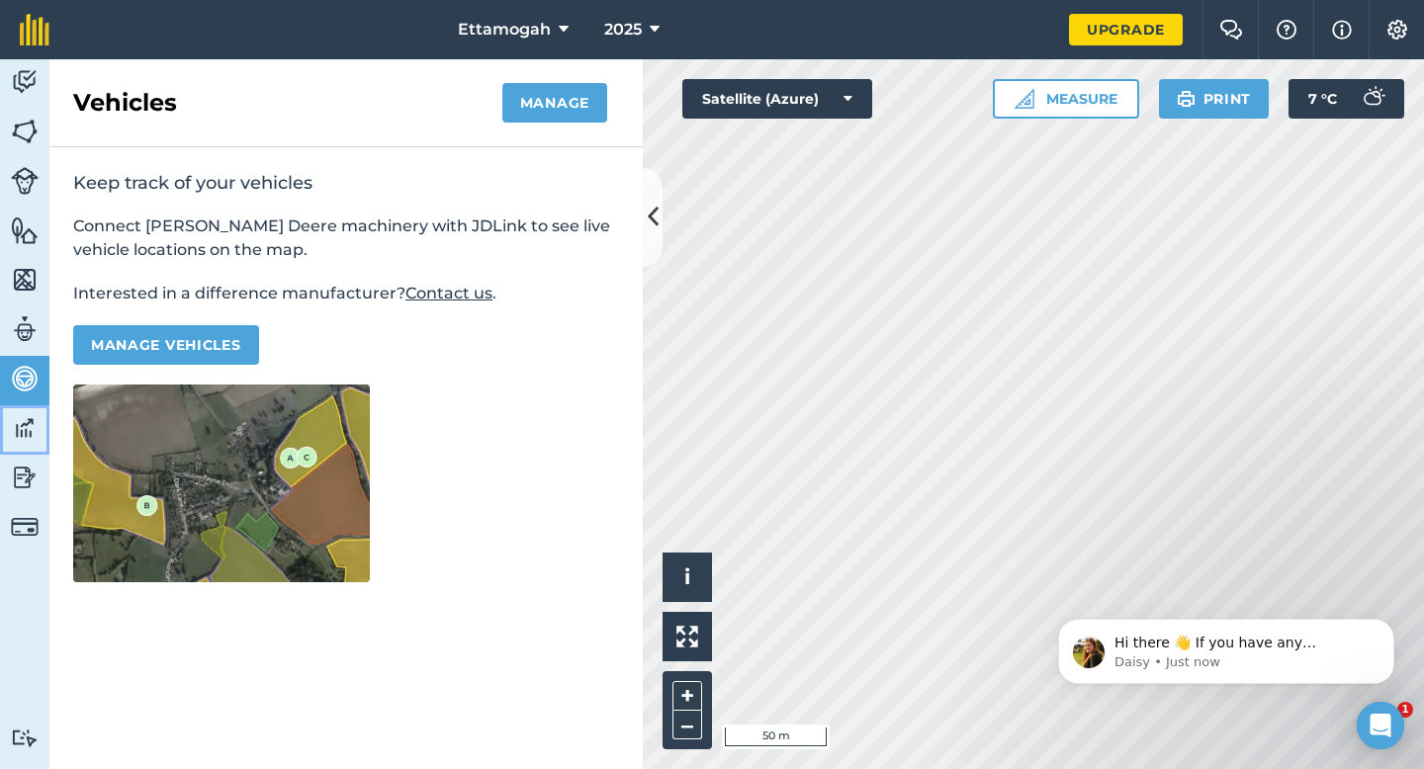
click at [19, 433] on img at bounding box center [25, 428] width 28 height 30
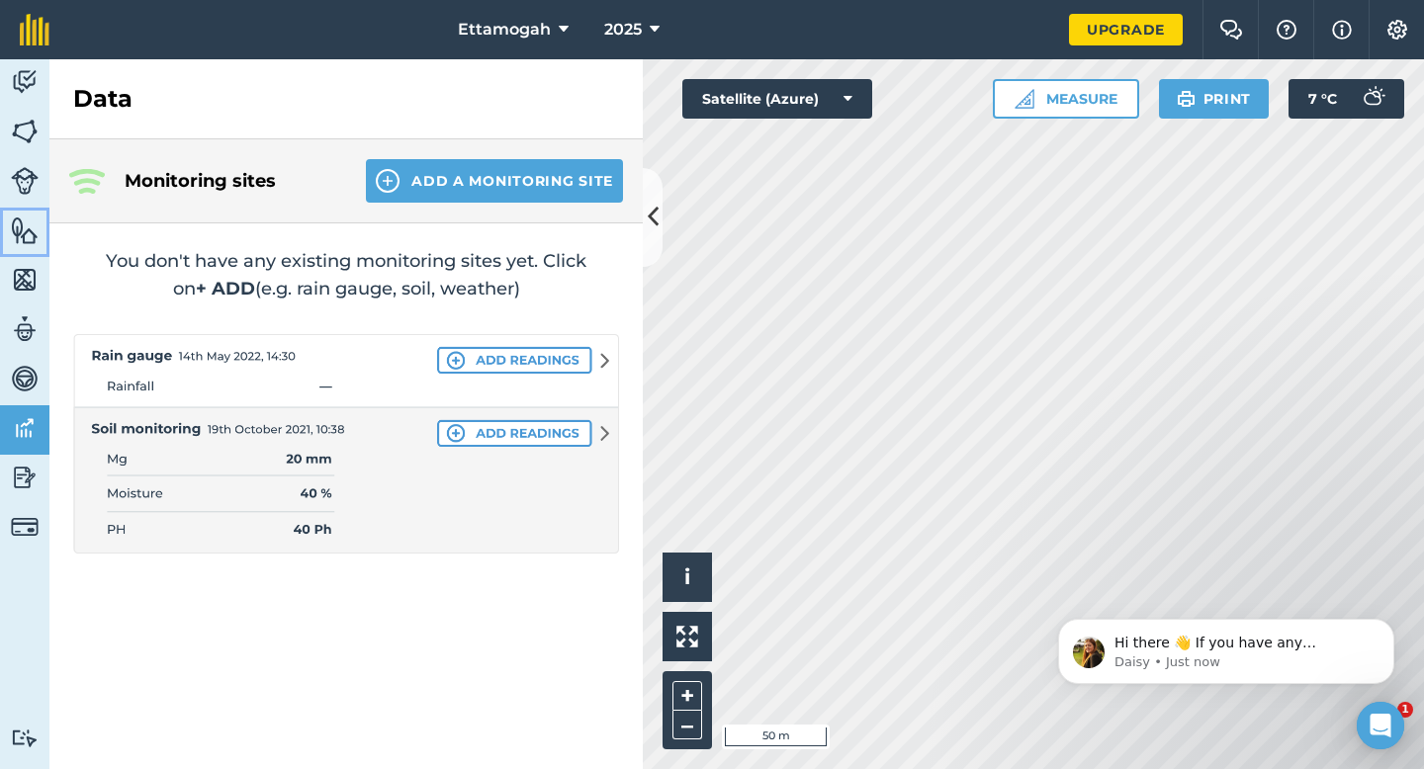
click at [31, 234] on img at bounding box center [25, 231] width 28 height 30
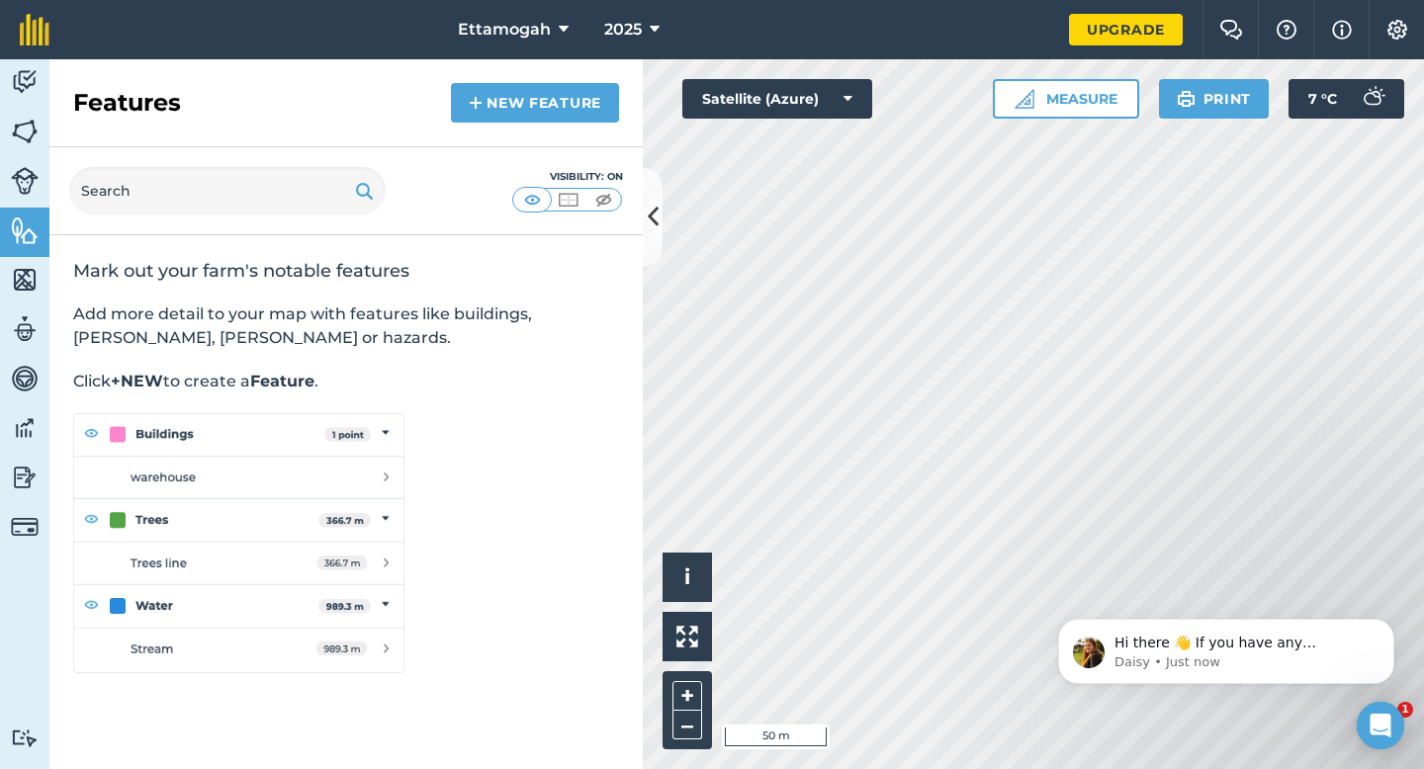
click at [352, 518] on img at bounding box center [238, 543] width 331 height 260
click at [602, 196] on img at bounding box center [603, 200] width 25 height 20
click at [599, 202] on img at bounding box center [603, 200] width 25 height 20
click at [562, 199] on img at bounding box center [568, 200] width 25 height 20
click at [530, 203] on img at bounding box center [532, 200] width 25 height 20
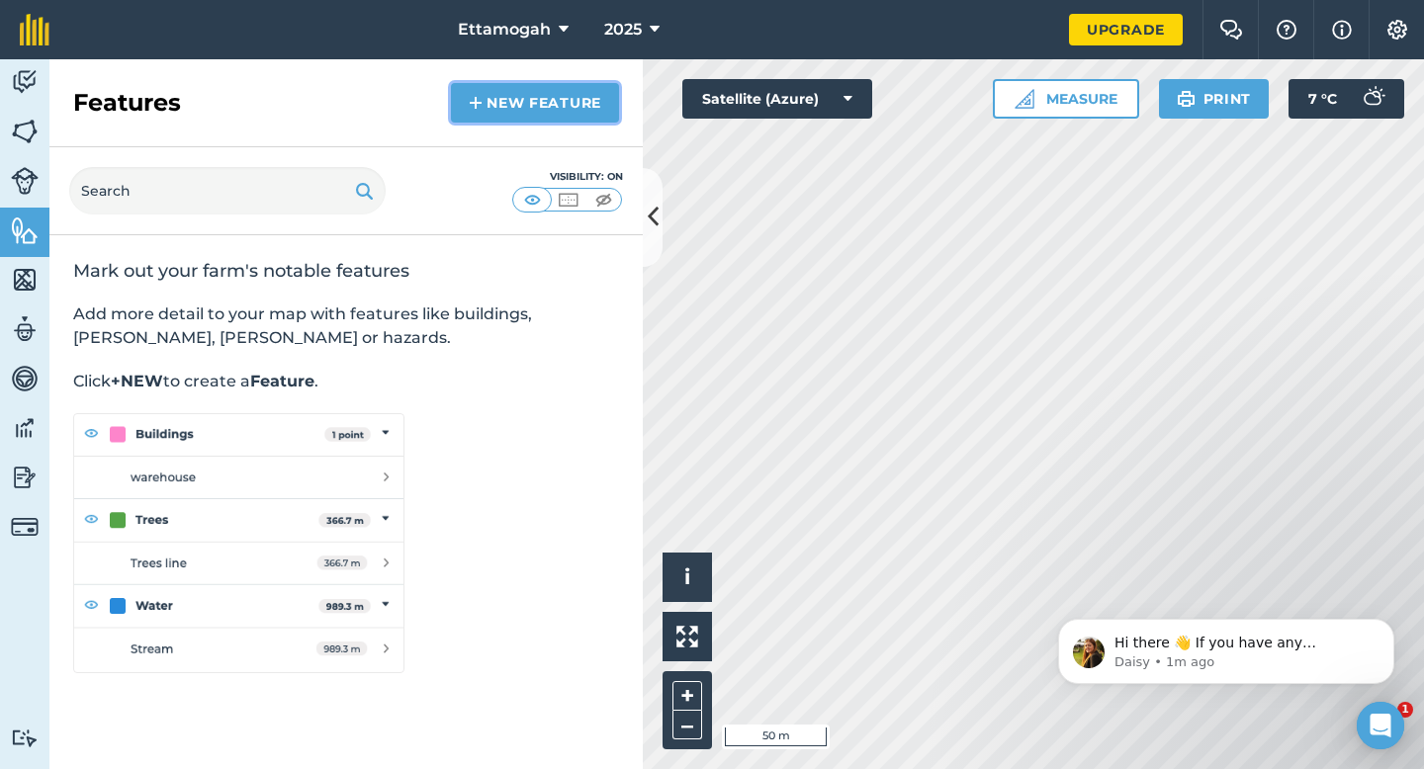
click at [548, 116] on link "New feature" at bounding box center [535, 103] width 168 height 40
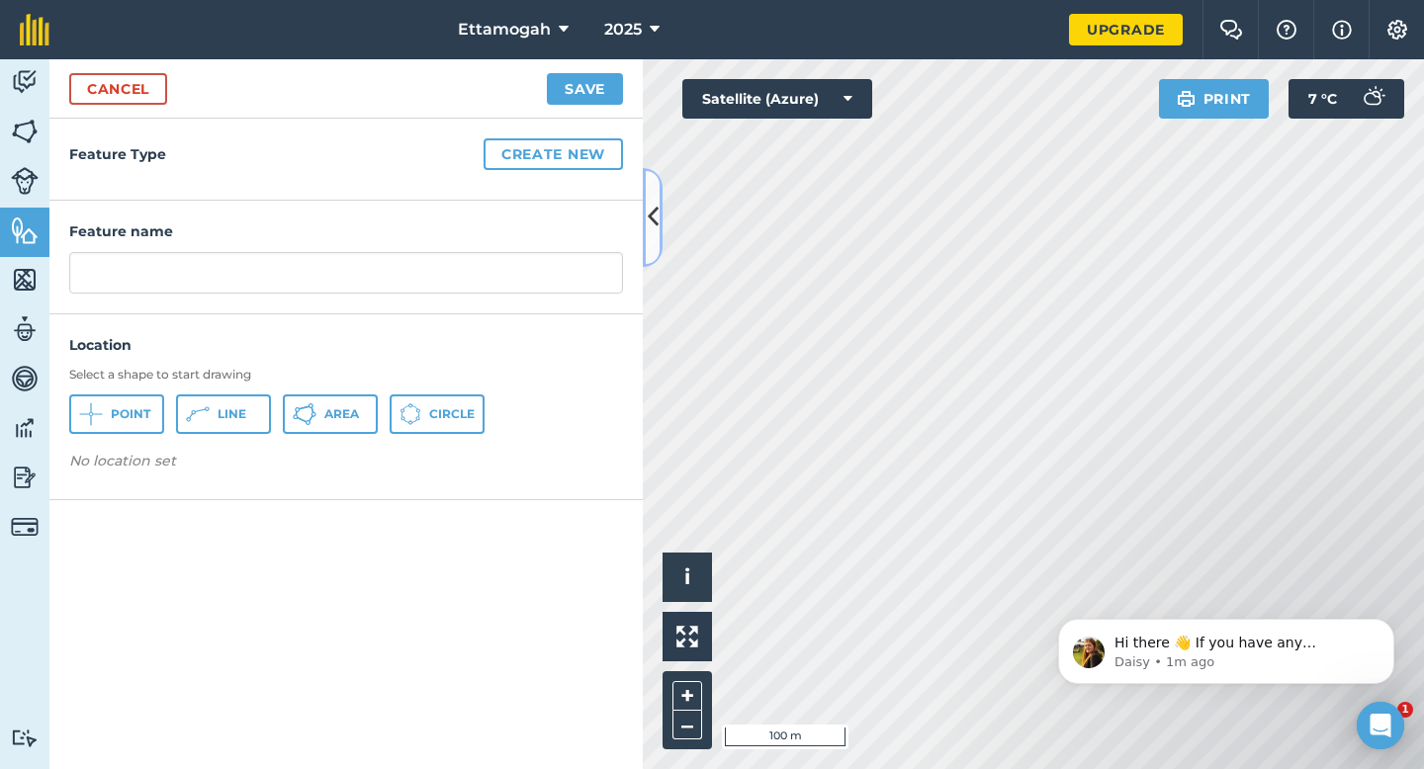
click at [653, 206] on icon at bounding box center [653, 217] width 11 height 35
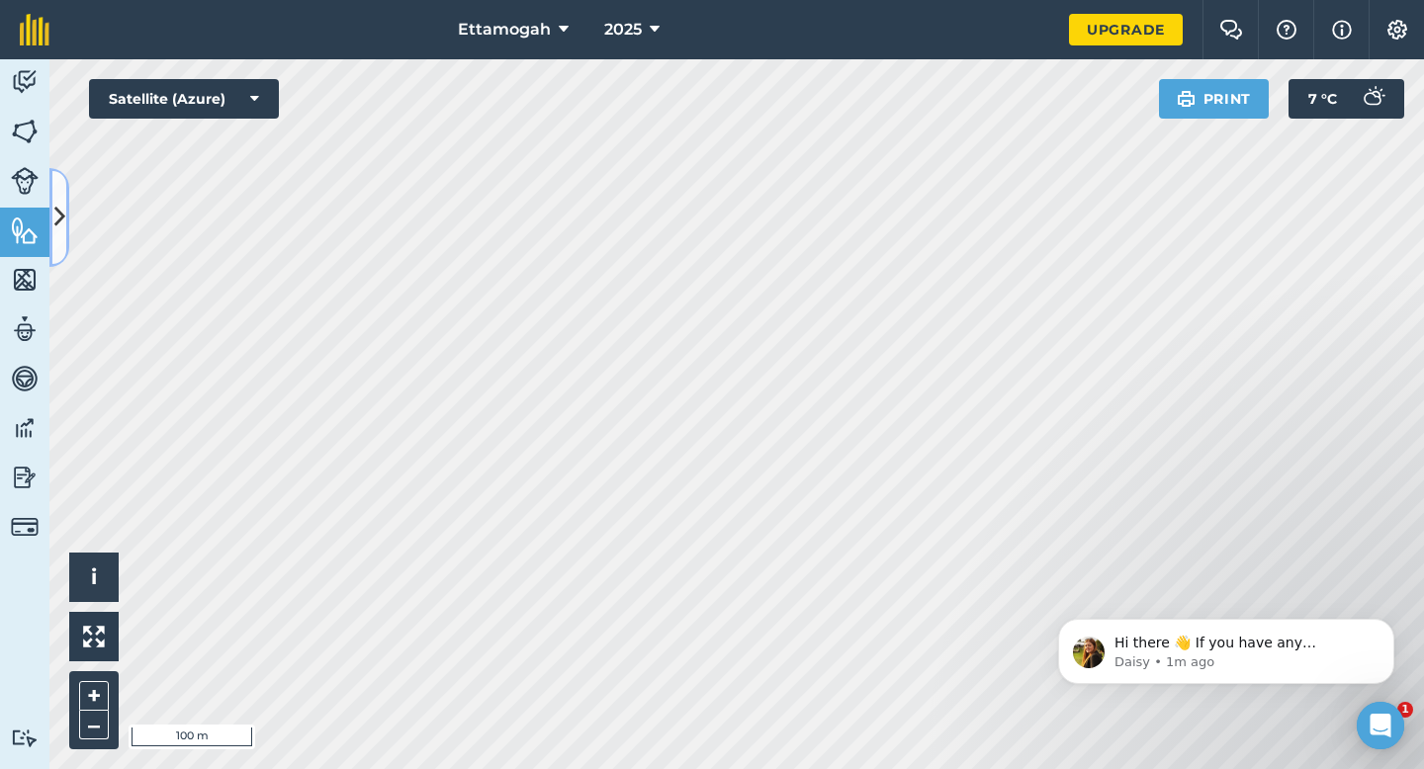
click at [50, 226] on button at bounding box center [59, 217] width 20 height 99
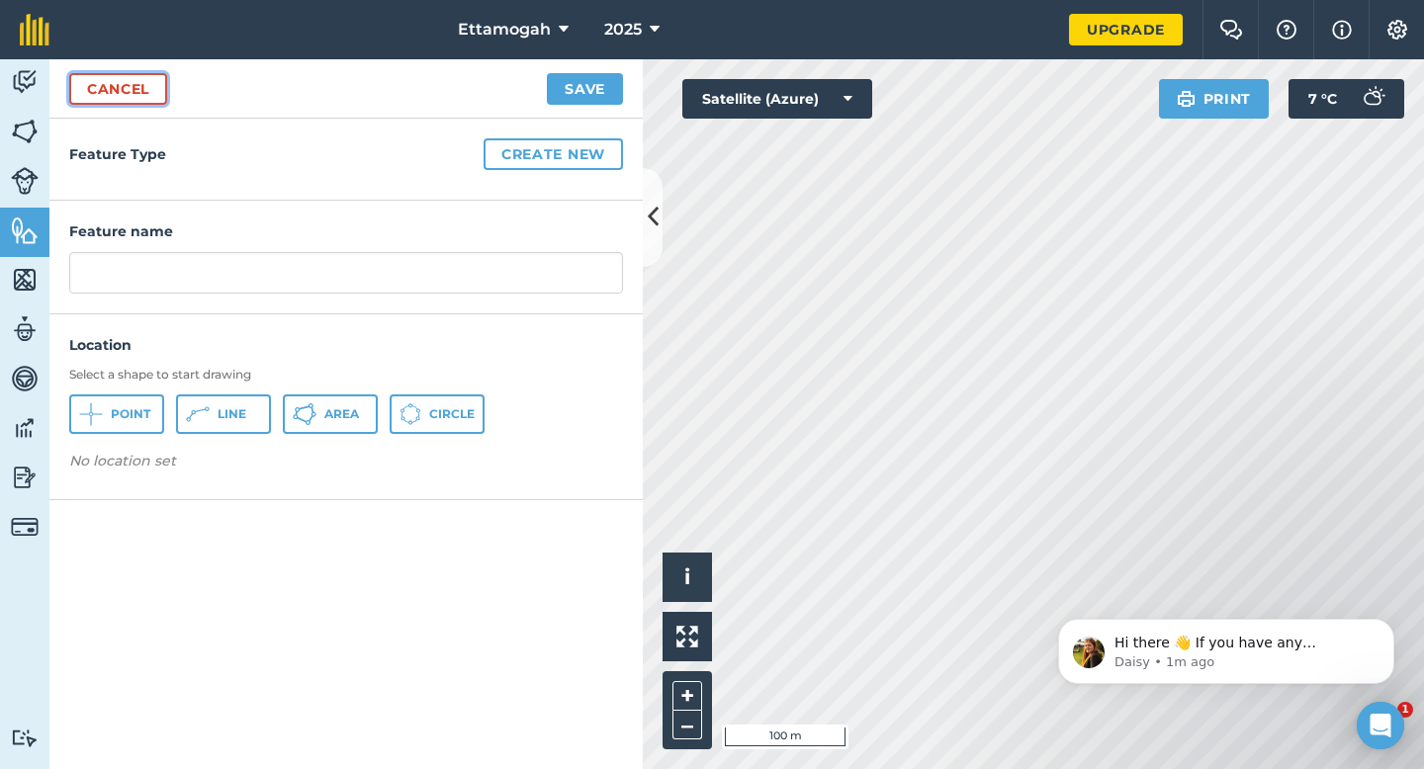
click at [138, 93] on link "Cancel" at bounding box center [118, 89] width 98 height 32
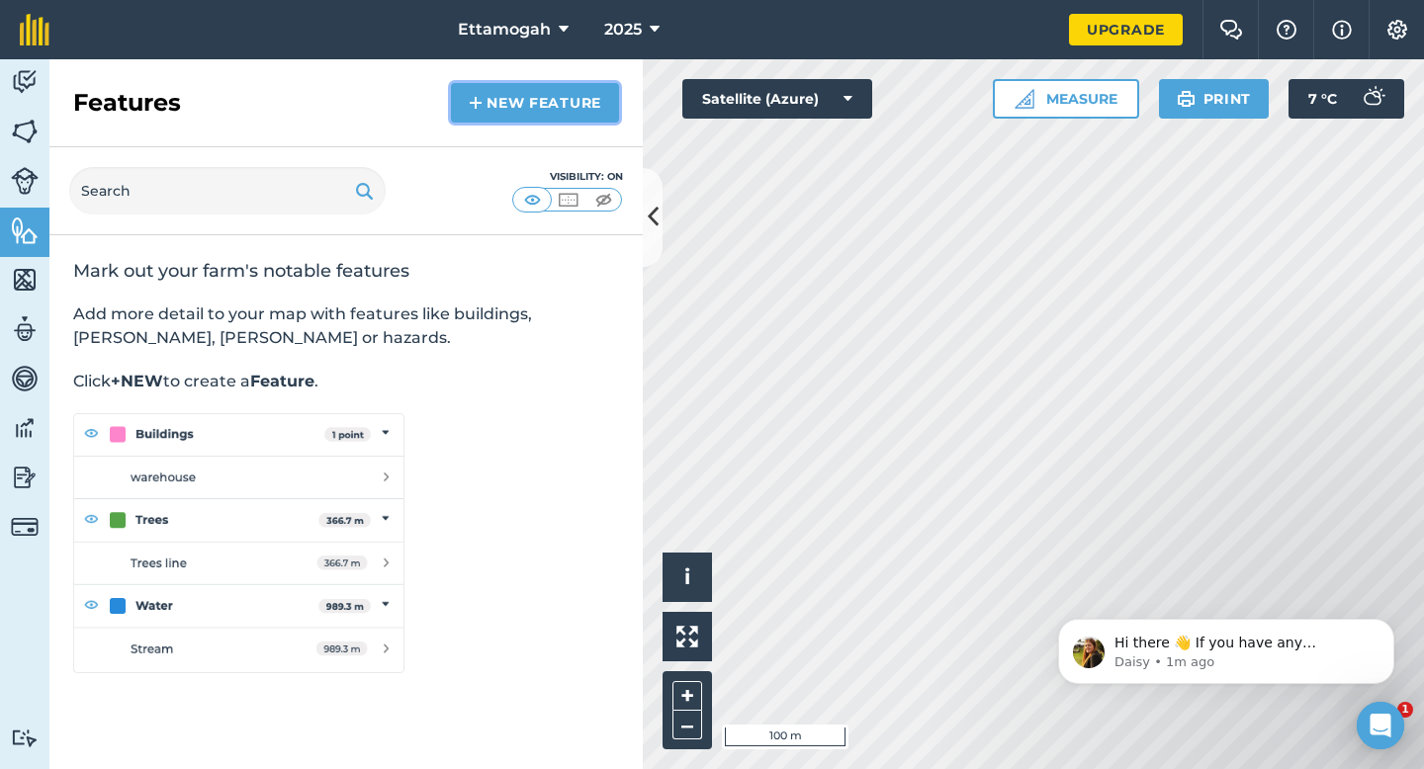
click at [543, 98] on link "New feature" at bounding box center [535, 103] width 168 height 40
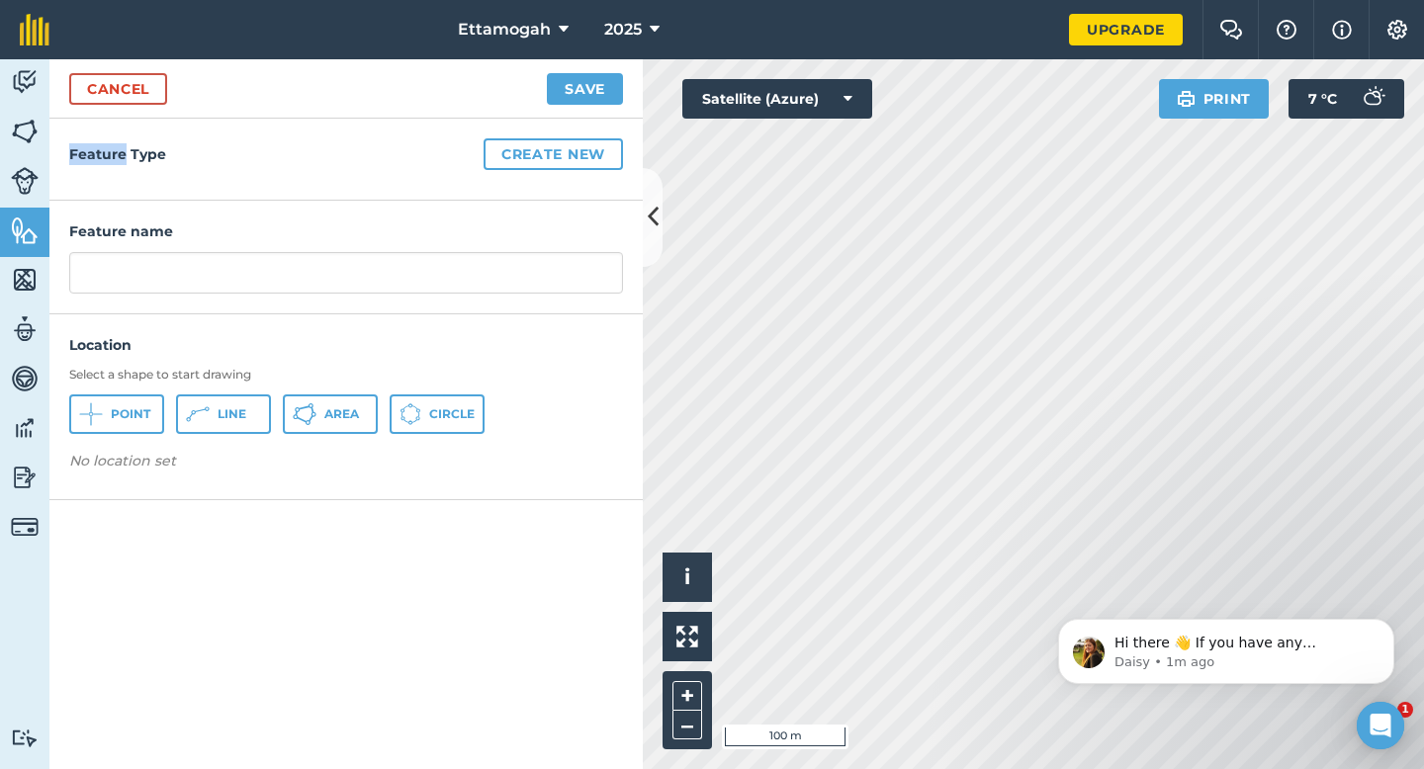
click at [543, 98] on div "Cancel Save" at bounding box center [345, 88] width 593 height 59
click at [648, 212] on icon at bounding box center [653, 217] width 11 height 35
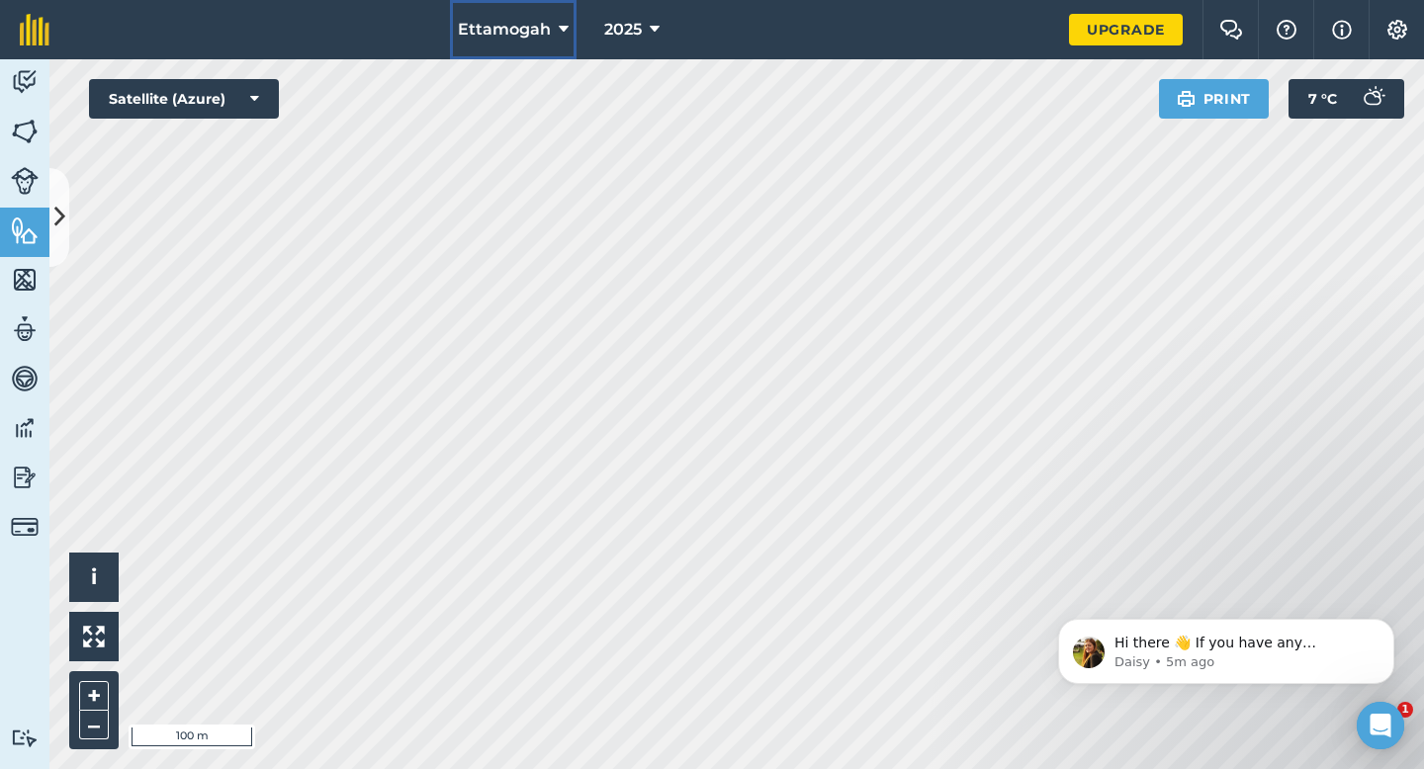
click at [559, 28] on icon at bounding box center [564, 30] width 10 height 24
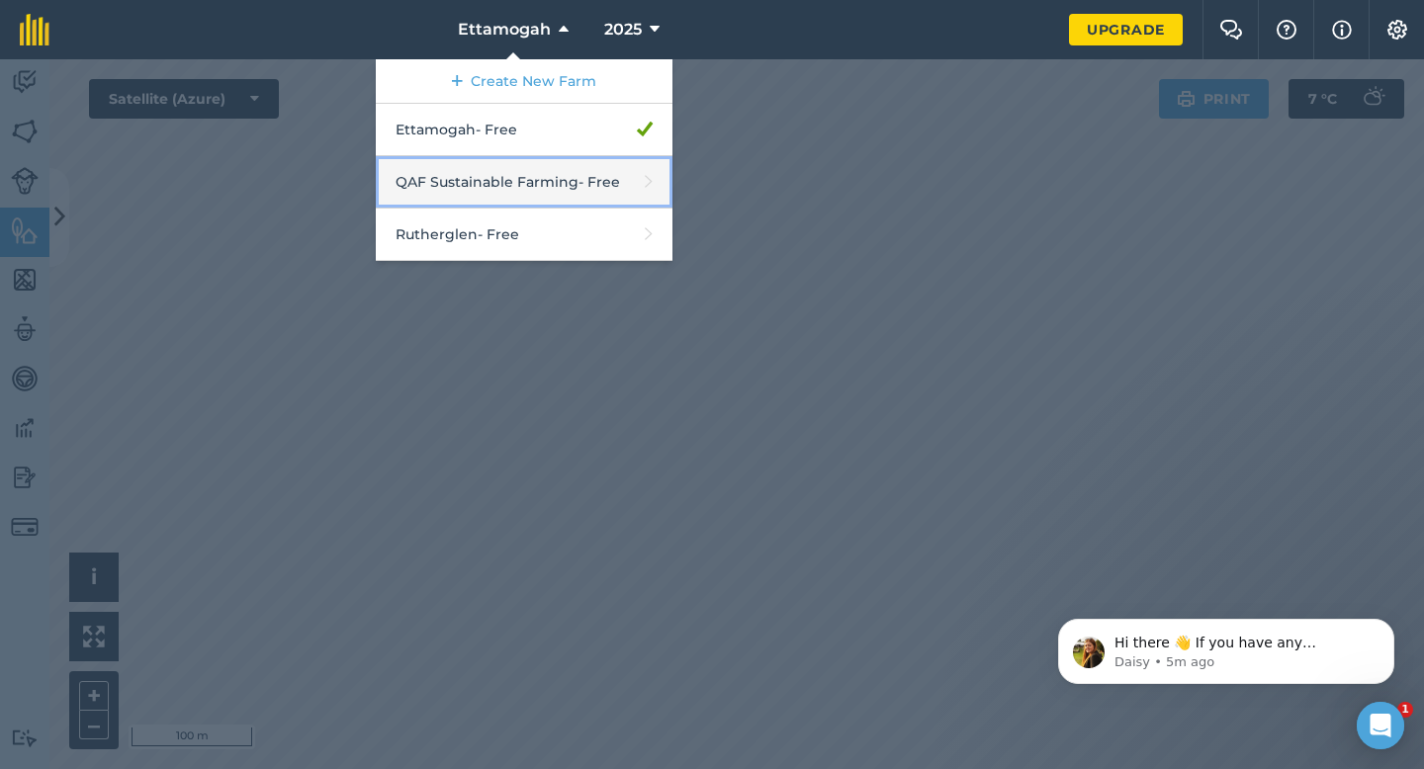
click at [510, 198] on link "QAF Sustainable Farming - Free" at bounding box center [524, 182] width 297 height 52
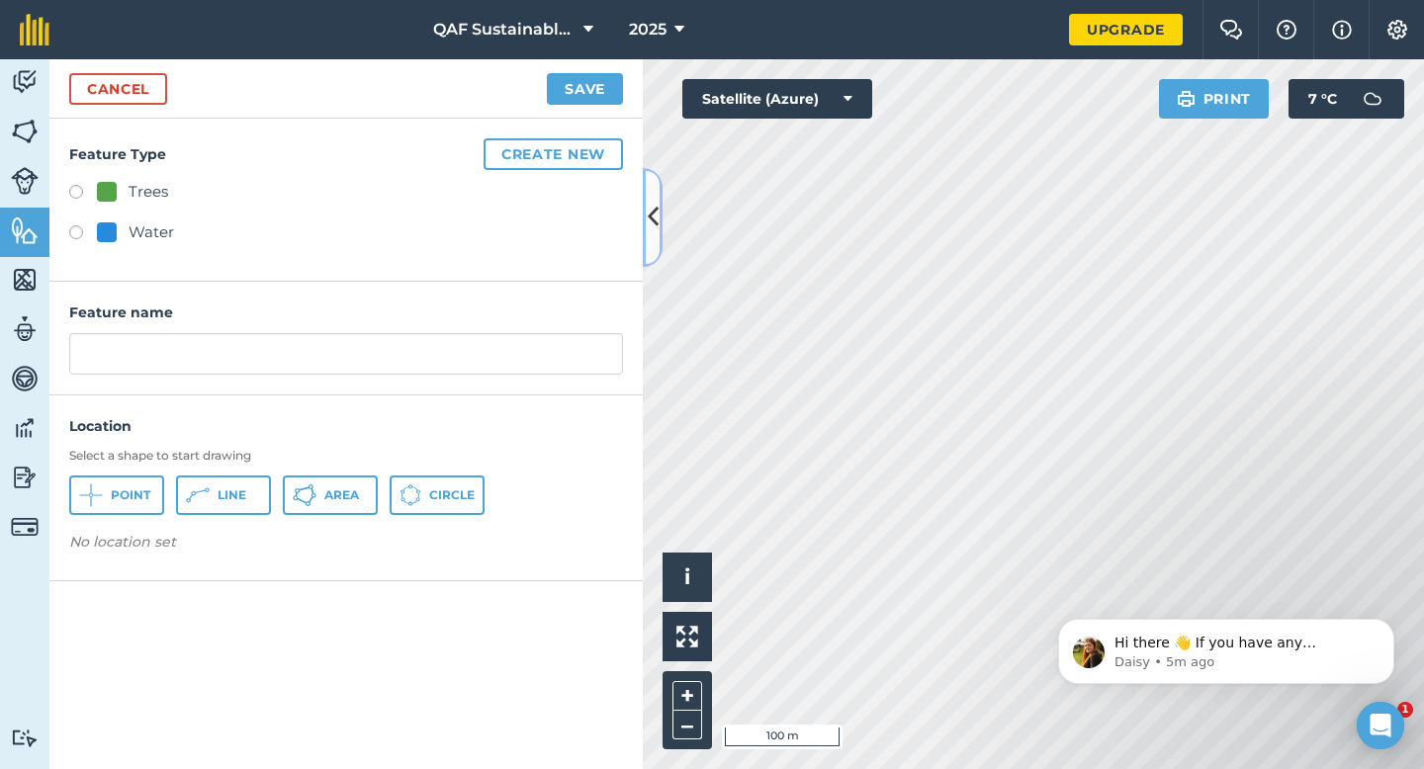
click at [654, 236] on button at bounding box center [653, 217] width 20 height 99
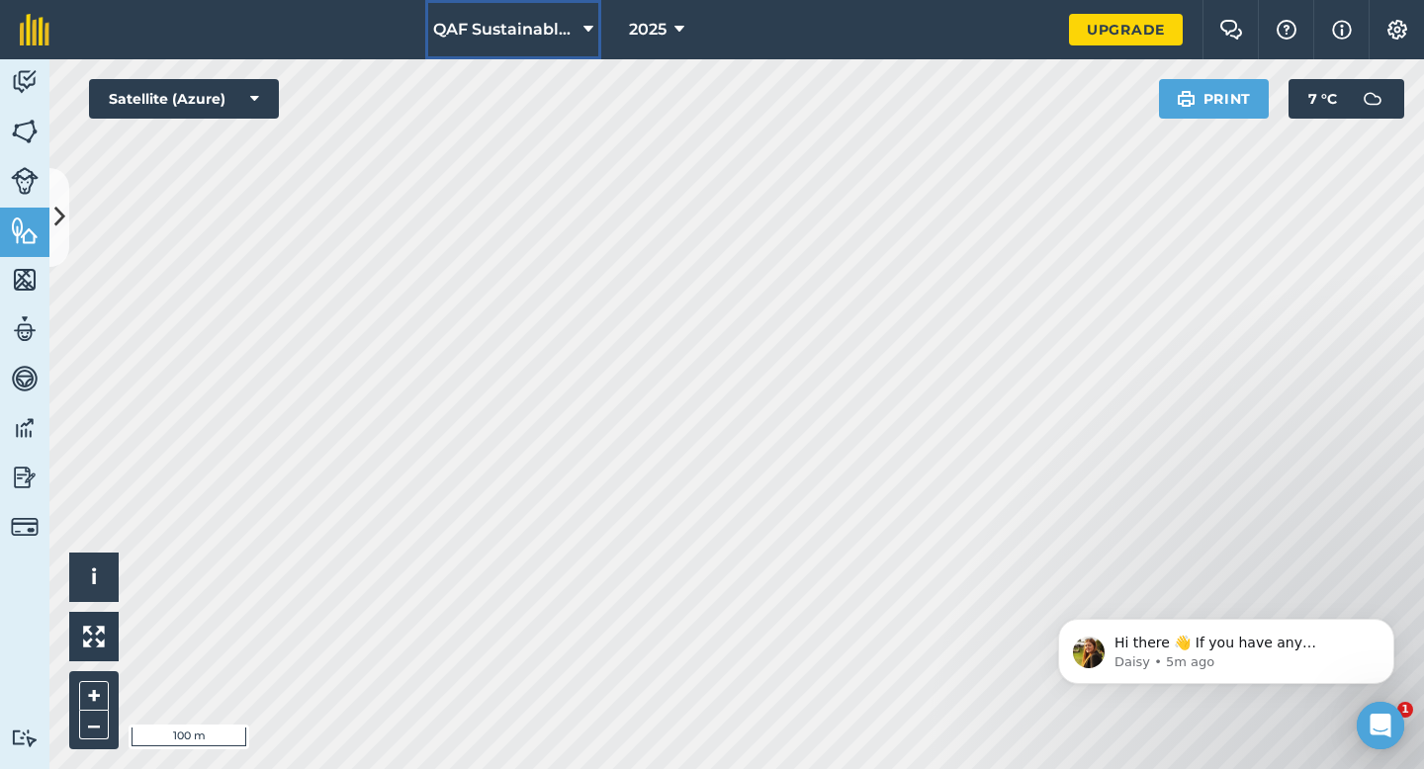
click at [585, 32] on icon at bounding box center [588, 30] width 10 height 24
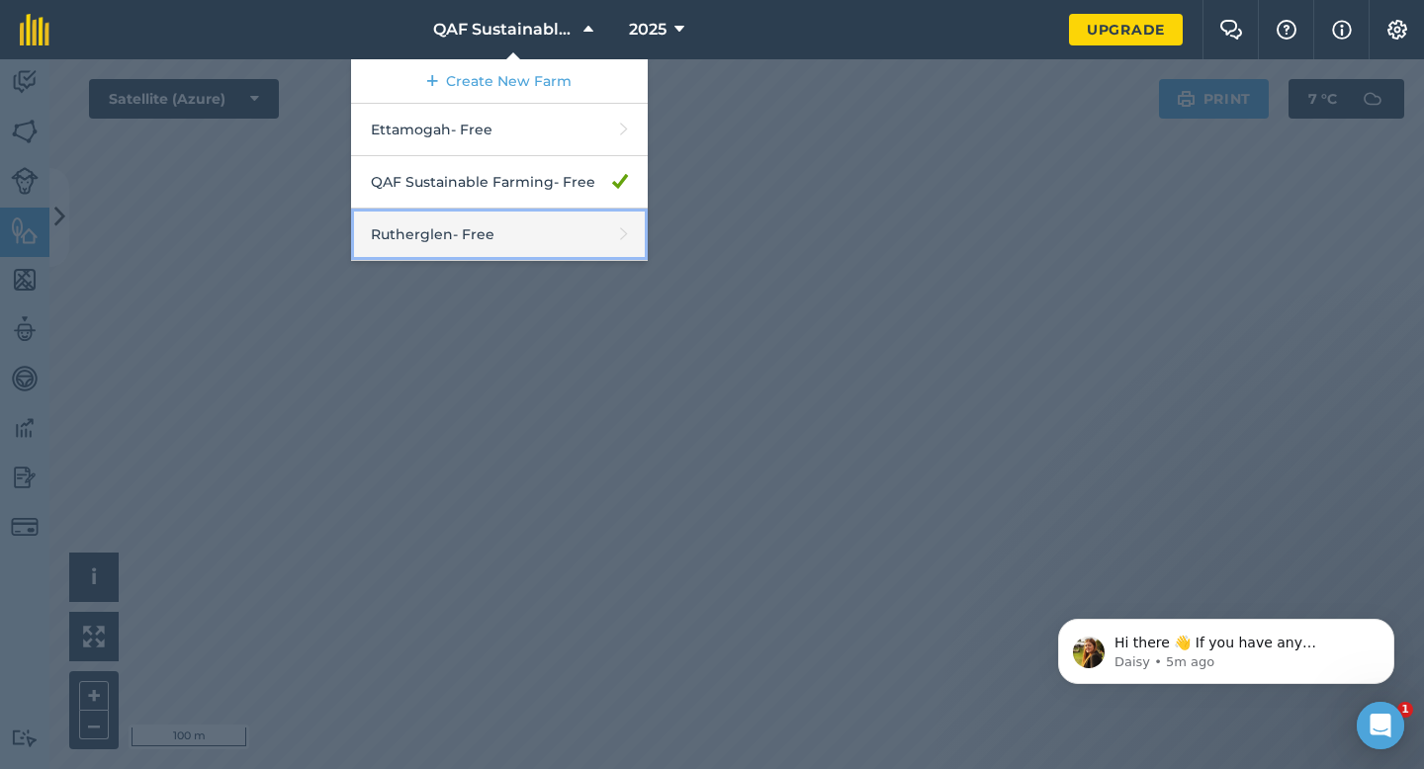
click at [513, 234] on link "Rutherglen - Free" at bounding box center [499, 235] width 297 height 52
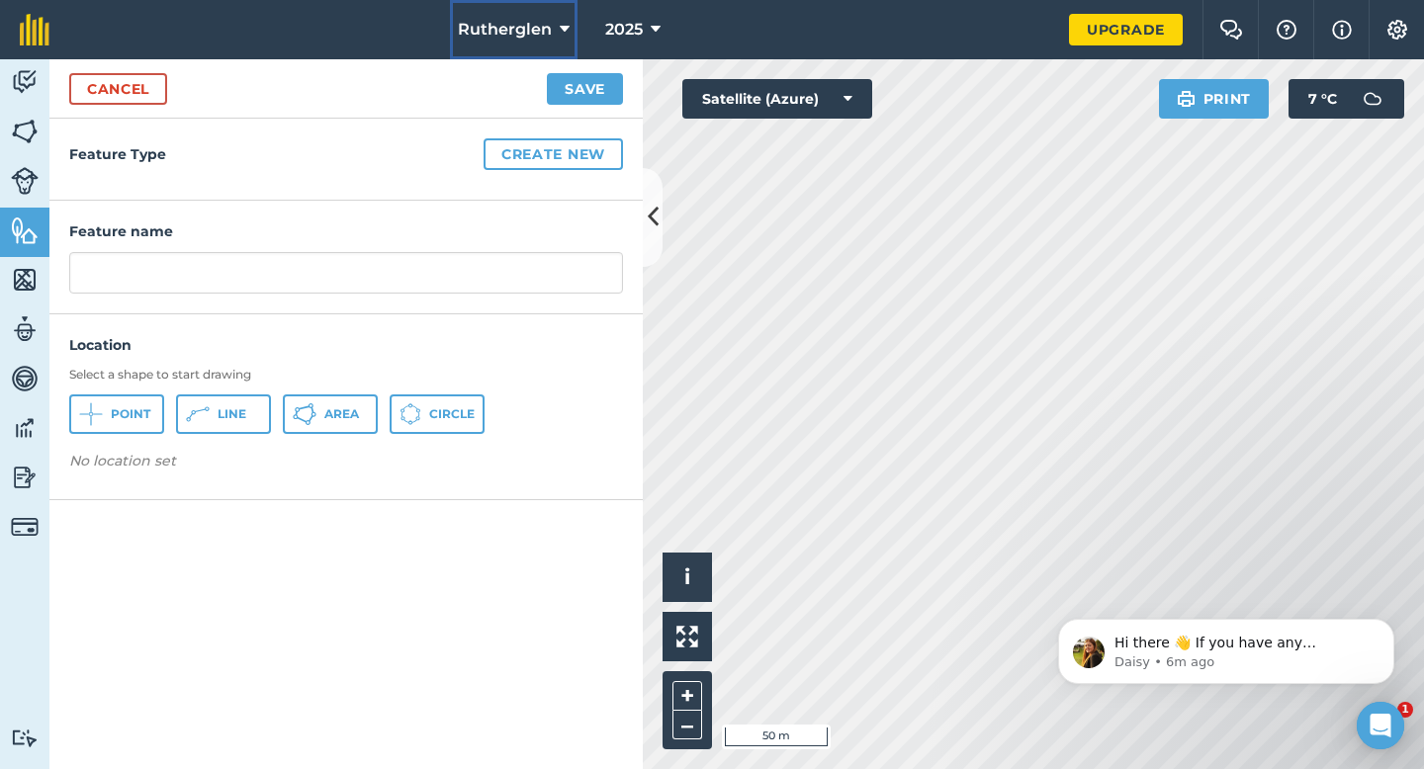
click at [571, 28] on button "Rutherglen" at bounding box center [514, 29] width 128 height 59
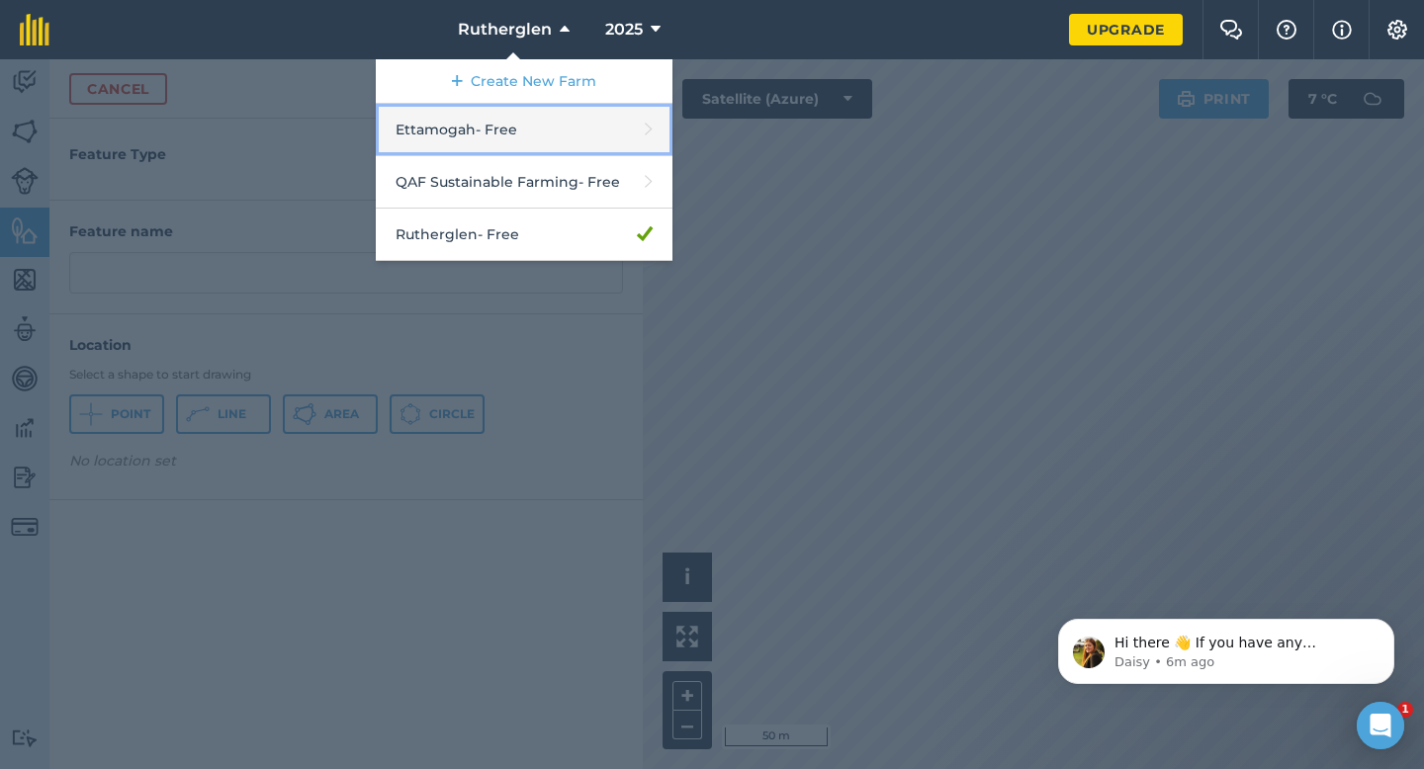
click at [521, 128] on link "Ettamogah - Free" at bounding box center [524, 130] width 297 height 52
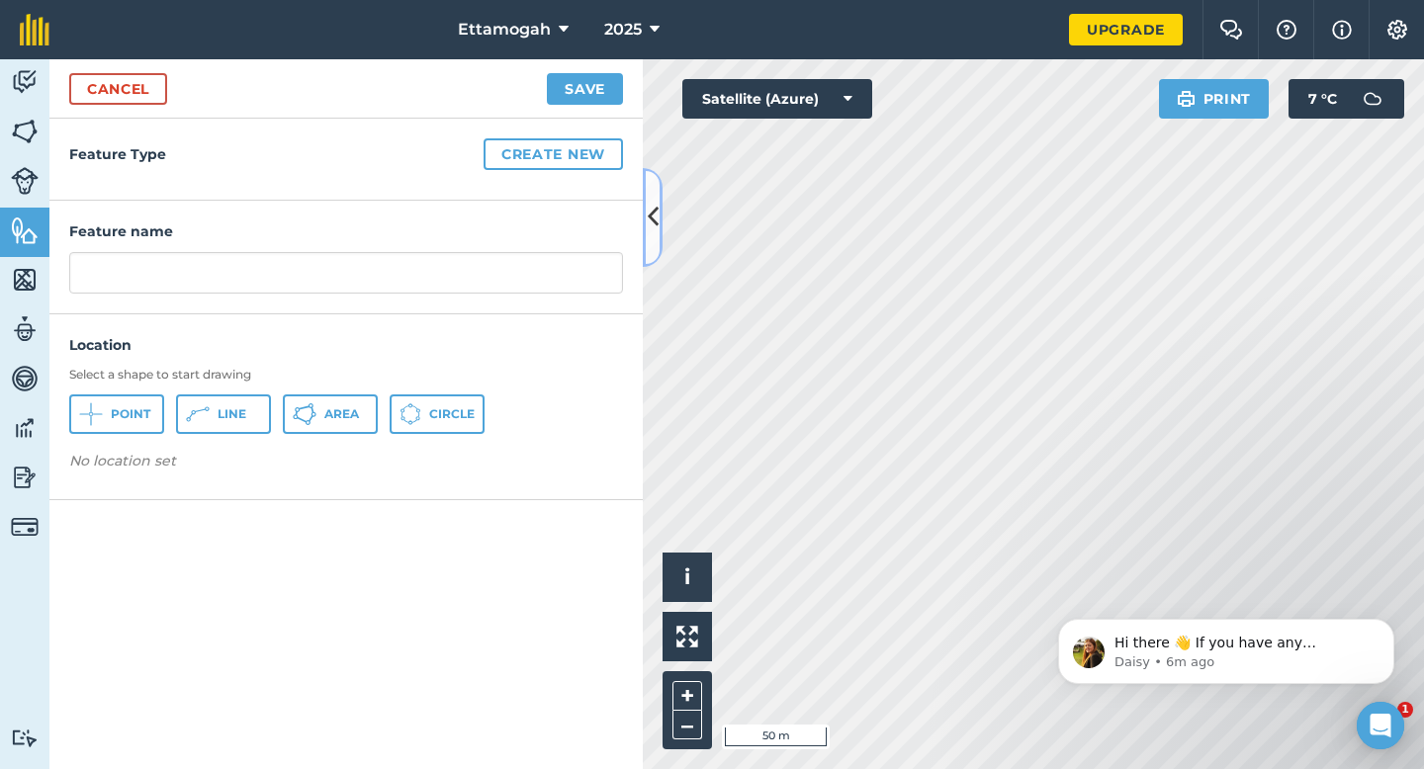
click at [651, 228] on icon at bounding box center [653, 217] width 11 height 35
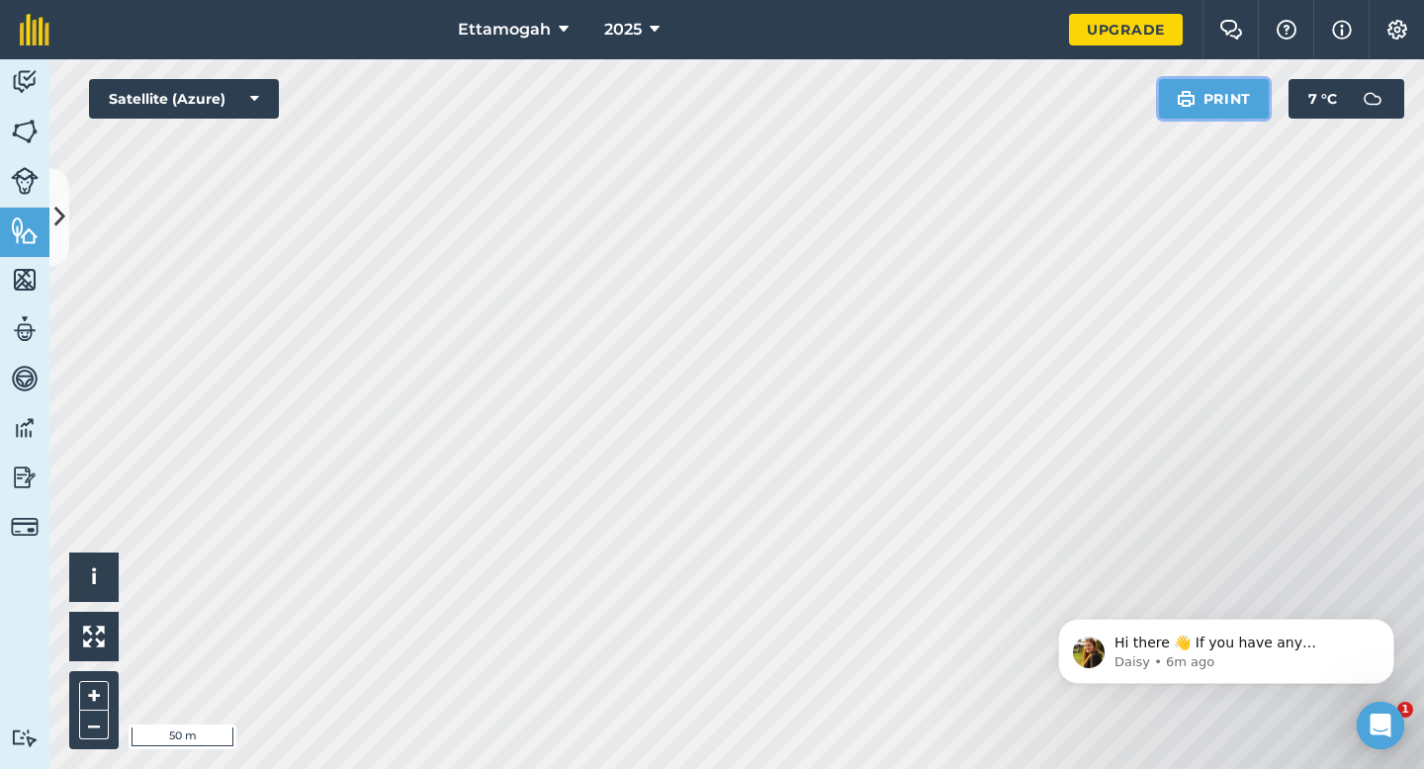
click at [1207, 107] on button "Print" at bounding box center [1214, 99] width 111 height 40
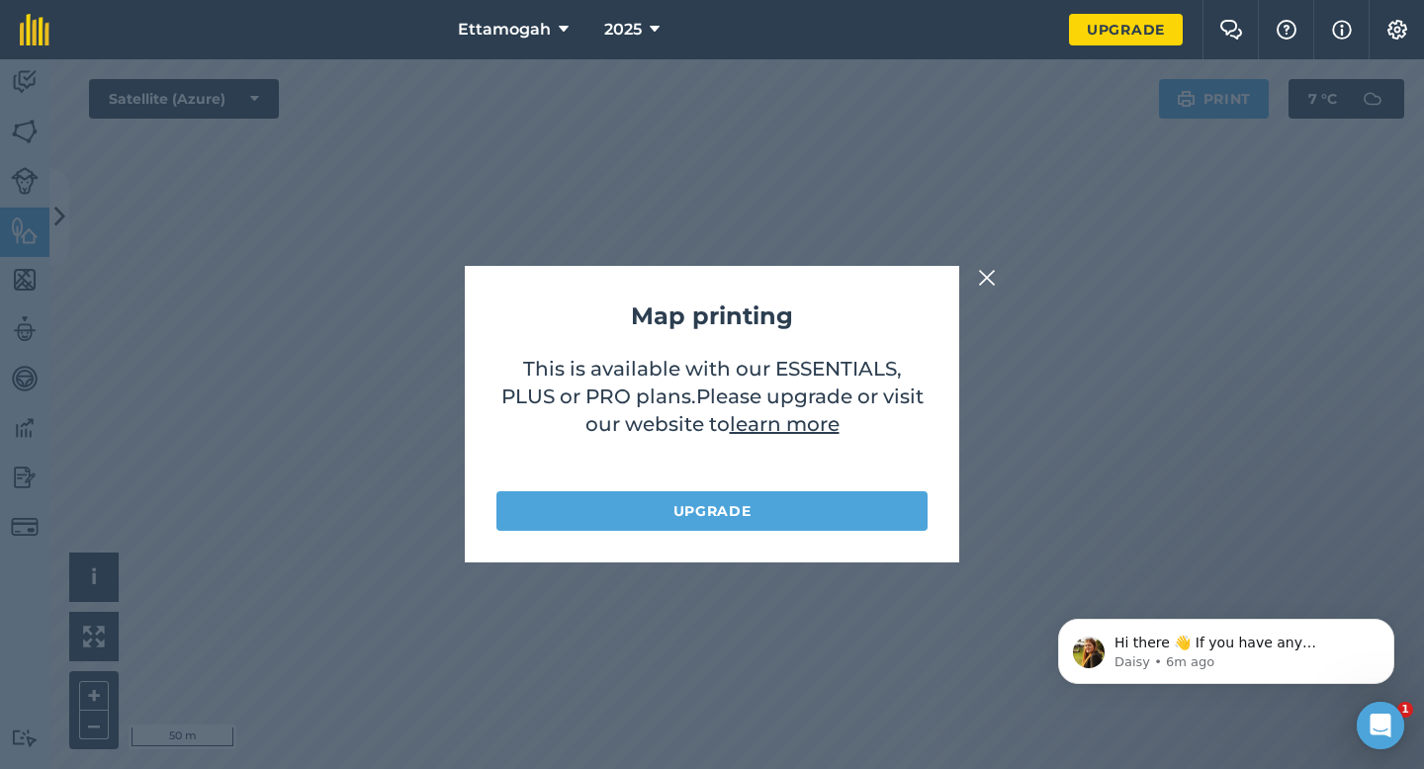
click at [976, 288] on button at bounding box center [987, 278] width 24 height 24
